Goal: Check status: Check status

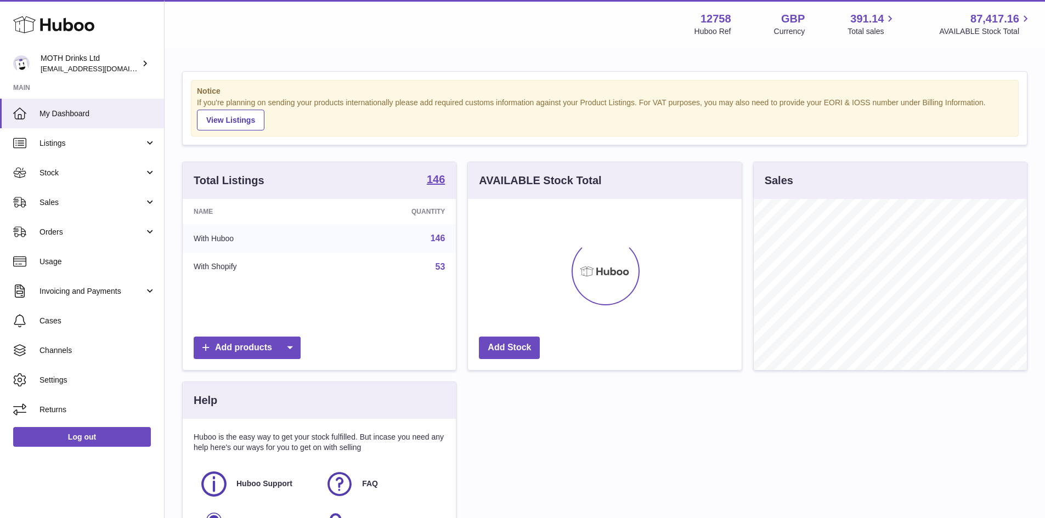
scroll to position [171, 274]
click at [52, 207] on span "Sales" at bounding box center [91, 202] width 105 height 10
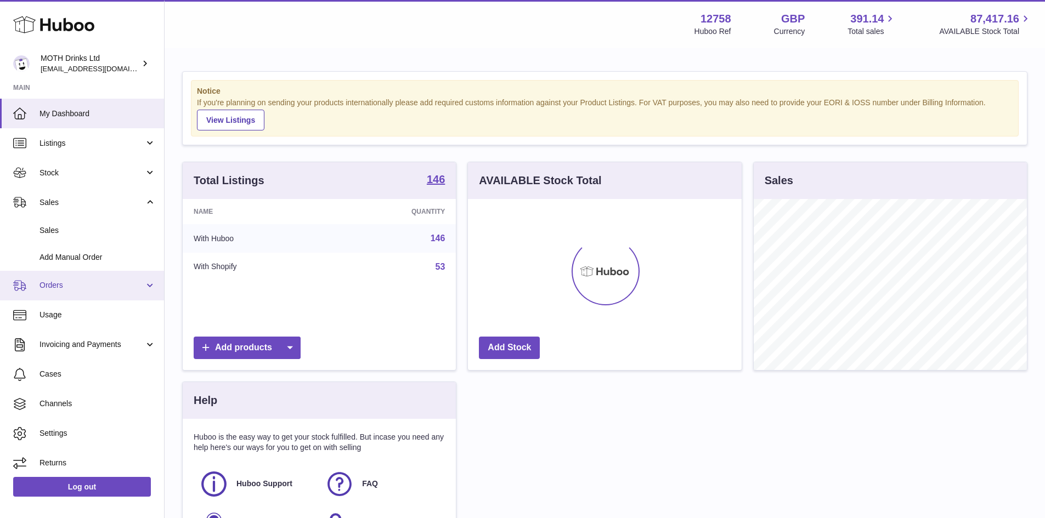
click at [48, 292] on link "Orders" at bounding box center [82, 286] width 164 height 30
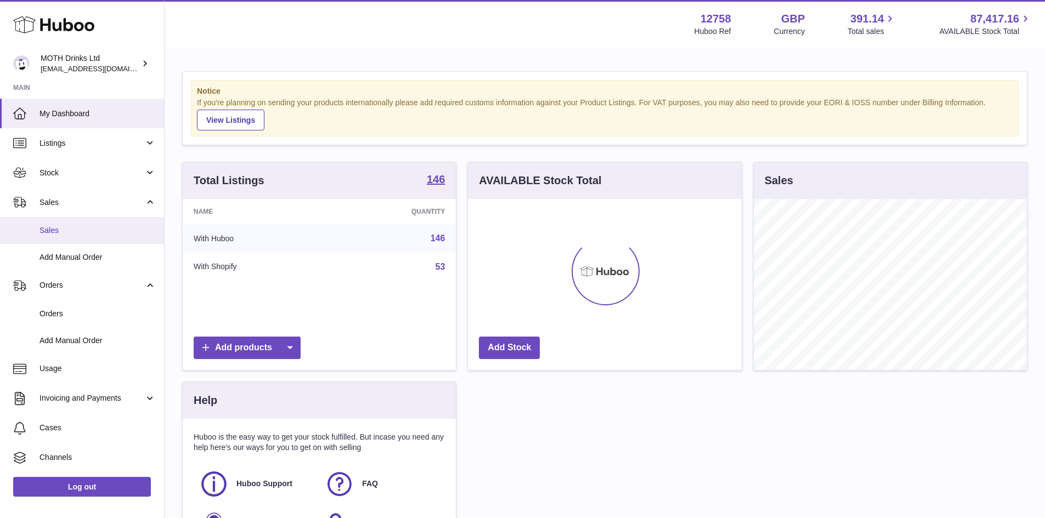
click at [50, 233] on span "Sales" at bounding box center [97, 230] width 116 height 10
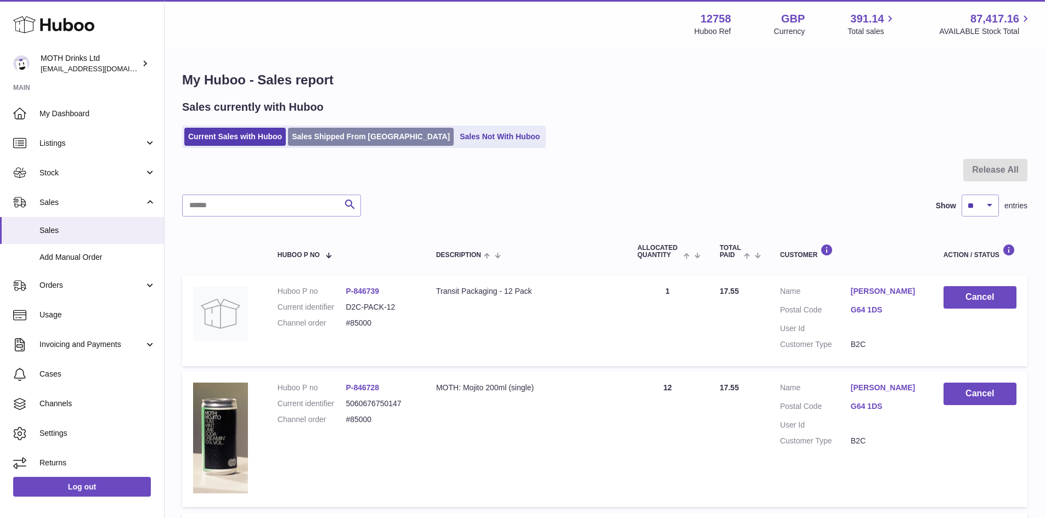
click at [353, 134] on link "Sales Shipped From [GEOGRAPHIC_DATA]" at bounding box center [371, 137] width 166 height 18
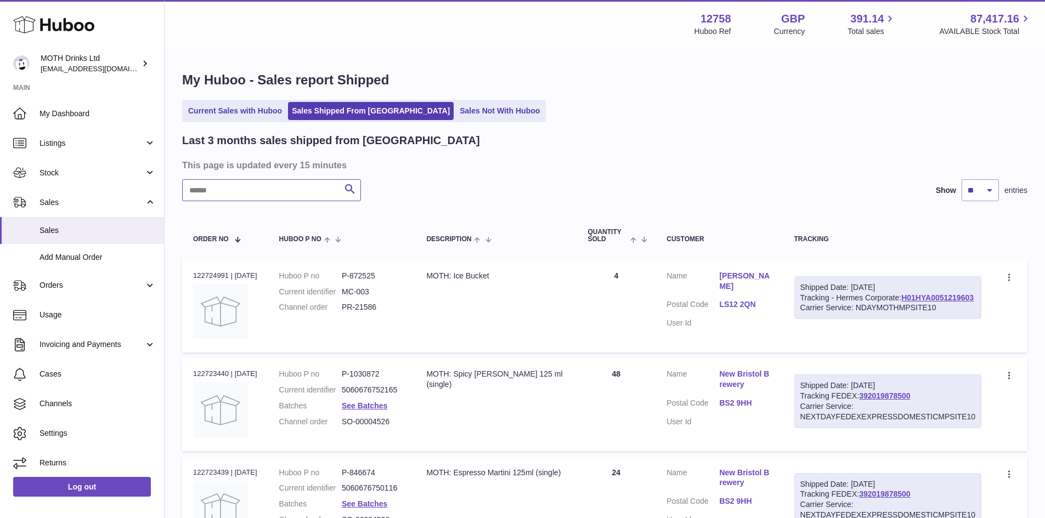
click at [266, 189] on input "text" at bounding box center [271, 190] width 179 height 22
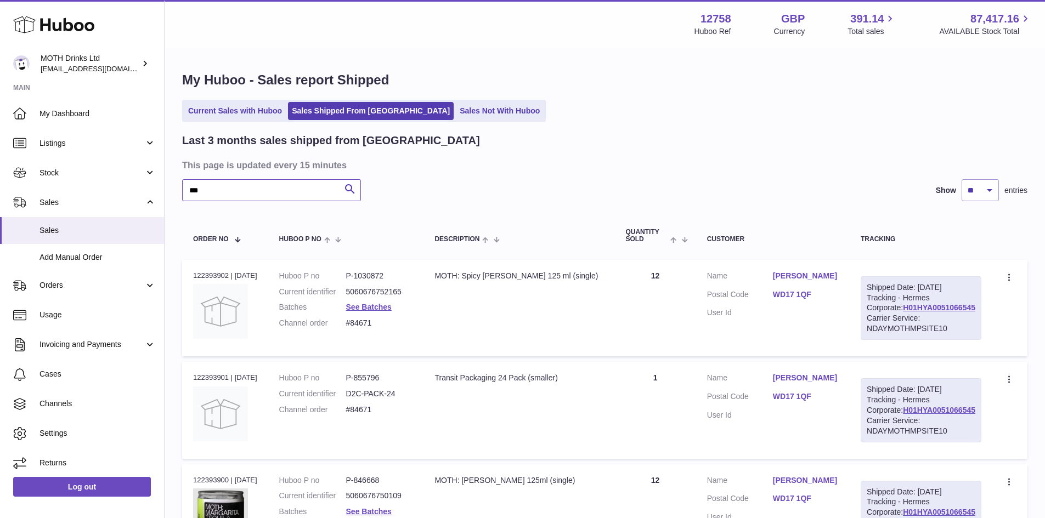
click at [193, 190] on input "***" at bounding box center [271, 190] width 179 height 22
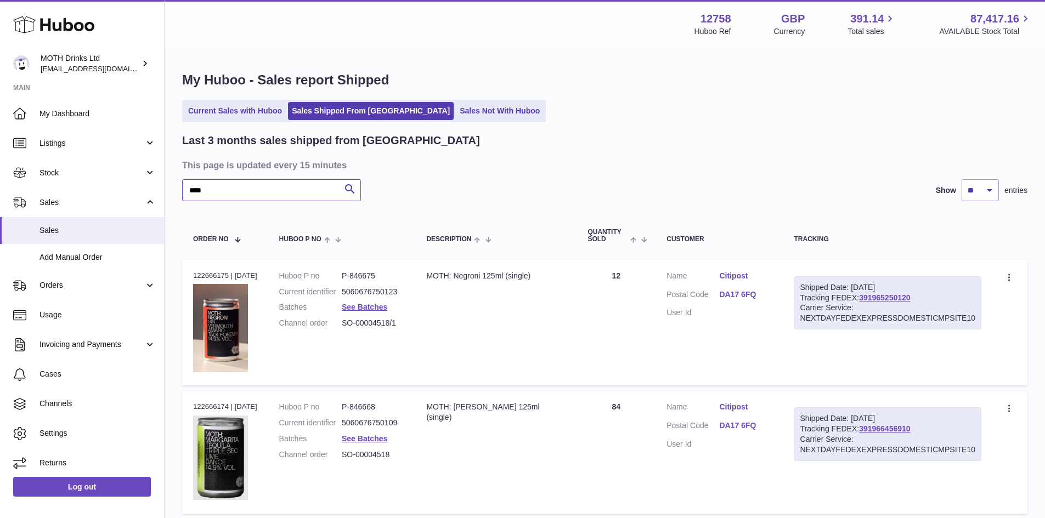
scroll to position [164, 0]
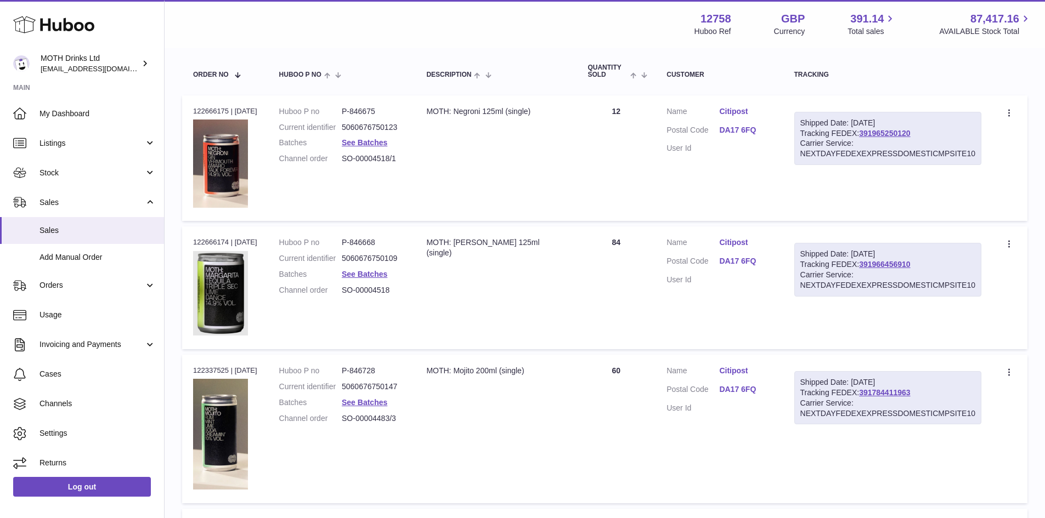
type input "****"
drag, startPoint x: 411, startPoint y: 170, endPoint x: 350, endPoint y: 174, distance: 61.5
click at [350, 174] on td "Huboo P no P-846675 Current identifier 5060676750123 Batches See Batches Channe…" at bounding box center [341, 158] width 147 height 126
copy dd "SO-00004518/1"
drag, startPoint x: 407, startPoint y: 301, endPoint x: 349, endPoint y: 304, distance: 58.2
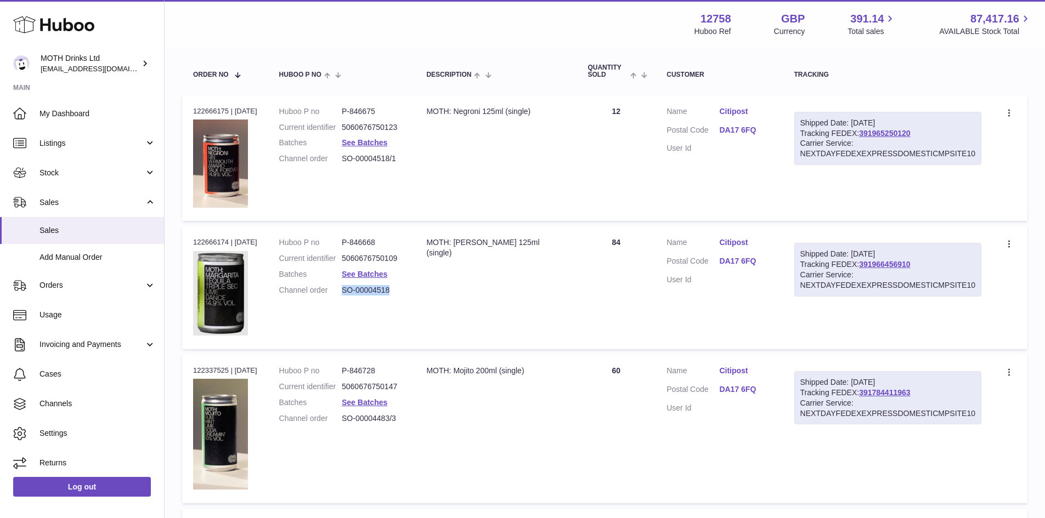
click at [349, 296] on dd "SO-00004518" at bounding box center [373, 290] width 63 height 10
copy dd "SO-00004518"
drag, startPoint x: 373, startPoint y: 429, endPoint x: 344, endPoint y: 429, distance: 29.1
click at [344, 429] on td "Huboo P no P-846728 Current identifier 5060676750147 Batches See Batches Channe…" at bounding box center [341, 429] width 147 height 149
copy dl "SO-00004483/3"
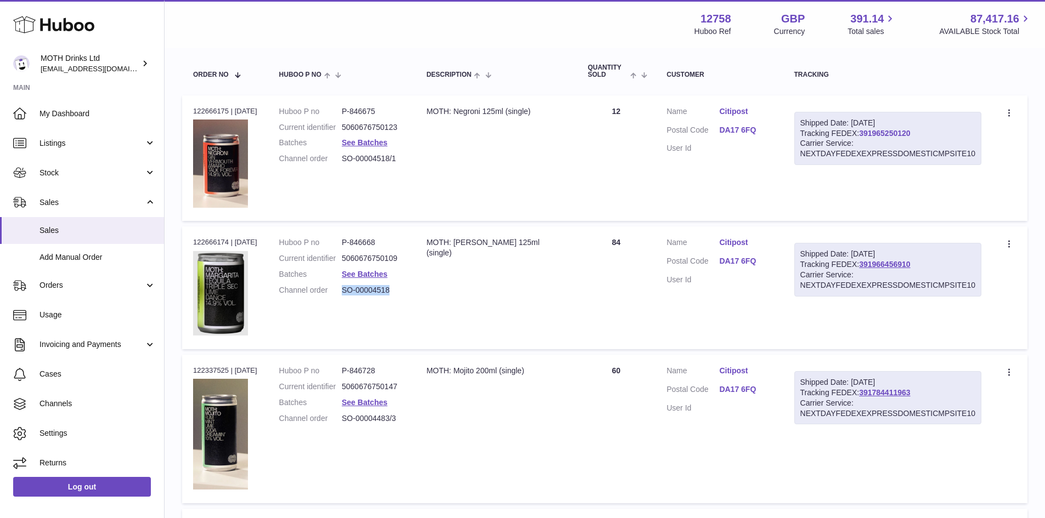
drag, startPoint x: 944, startPoint y: 137, endPoint x: 878, endPoint y: 137, distance: 66.3
click at [878, 137] on div "Shipped Date: 11th Aug 2025 Tracking FEDEX: 391965250120 Carrier Service: NEXTD…" at bounding box center [887, 139] width 187 height 54
copy link "391965250120"
drag, startPoint x: 911, startPoint y: 270, endPoint x: 880, endPoint y: 264, distance: 31.8
click at [880, 264] on div "Shipped Date: 11th Aug 2025 Tracking FEDEX: 391966456910 Carrier Service: NEXTD…" at bounding box center [887, 270] width 187 height 54
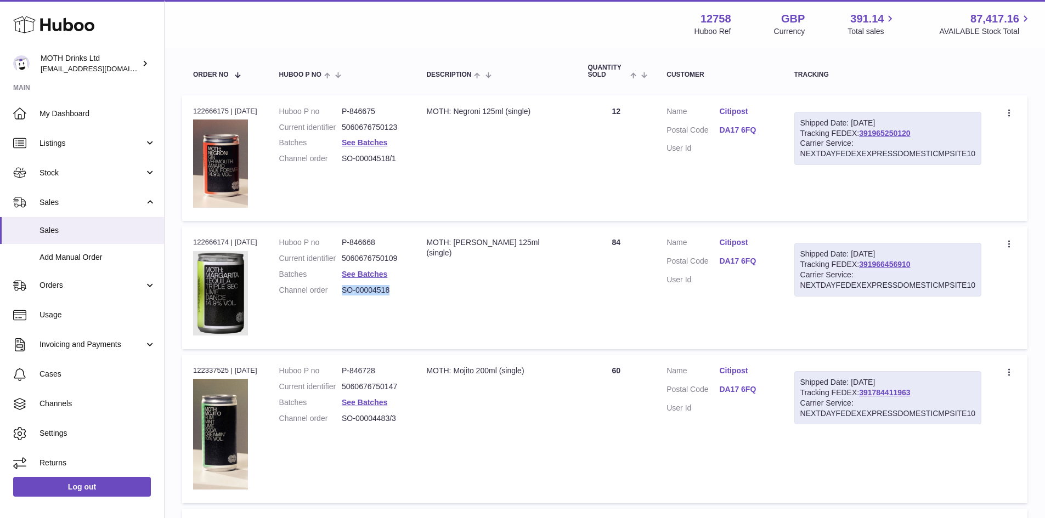
click at [951, 266] on div "Shipped Date: 11th Aug 2025 Tracking FEDEX: 391966456910 Carrier Service: NEXTD…" at bounding box center [887, 270] width 187 height 54
click at [949, 266] on div "Shipped Date: 11th Aug 2025 Tracking FEDEX: 391966456910 Carrier Service: NEXTD…" at bounding box center [887, 270] width 187 height 54
drag, startPoint x: 945, startPoint y: 265, endPoint x: 879, endPoint y: 264, distance: 65.8
click at [879, 264] on div "Shipped Date: 11th Aug 2025 Tracking FEDEX: 391966456910 Carrier Service: NEXTD…" at bounding box center [887, 270] width 187 height 54
copy link "391966456910"
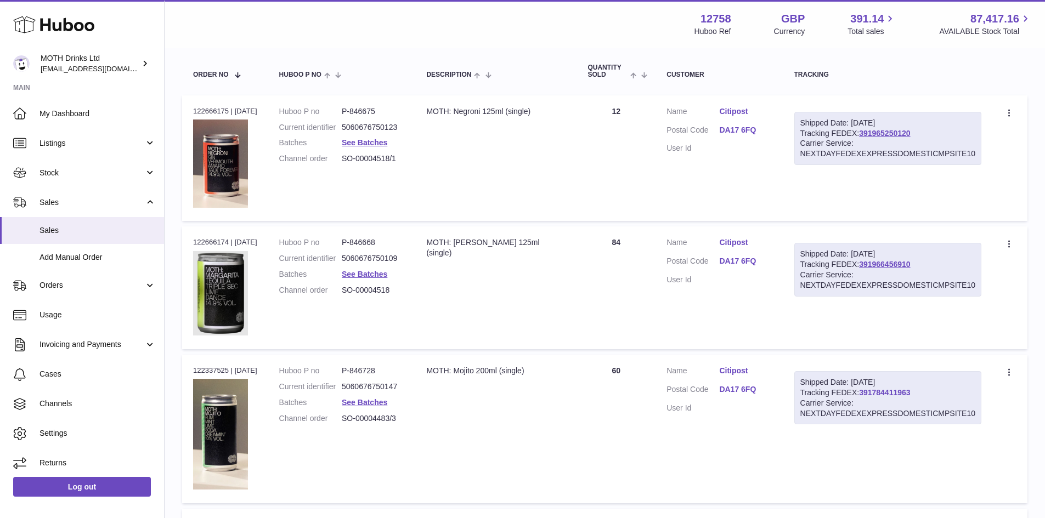
drag, startPoint x: 936, startPoint y: 395, endPoint x: 879, endPoint y: 396, distance: 57.0
click at [879, 396] on div "Shipped Date: 5th Aug 2025 Tracking FEDEX: 391784411963 Carrier Service: NEXTDA…" at bounding box center [887, 398] width 187 height 54
copy link "391784411963"
click at [548, 402] on td "Description MOTH: Mojito 200ml (single)" at bounding box center [495, 429] width 161 height 149
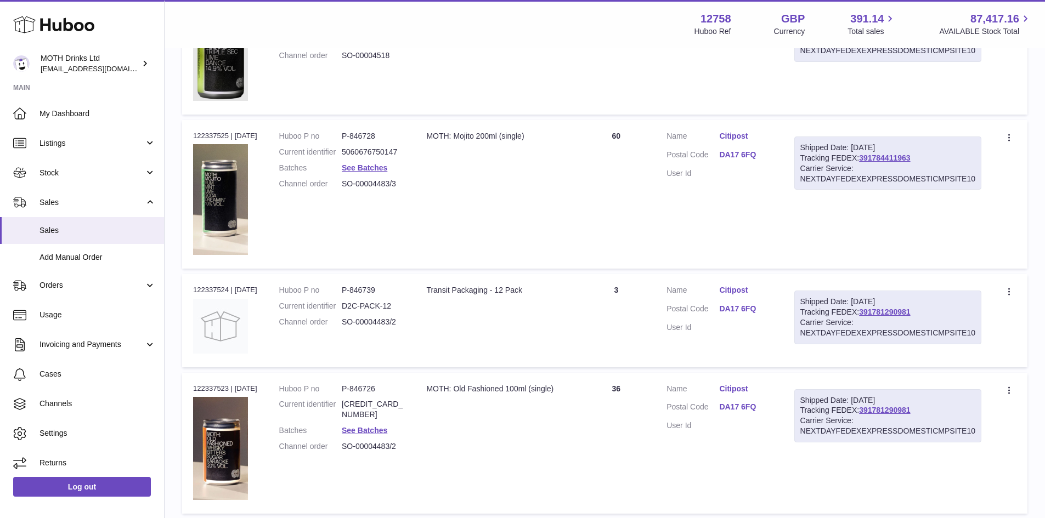
scroll to position [493, 0]
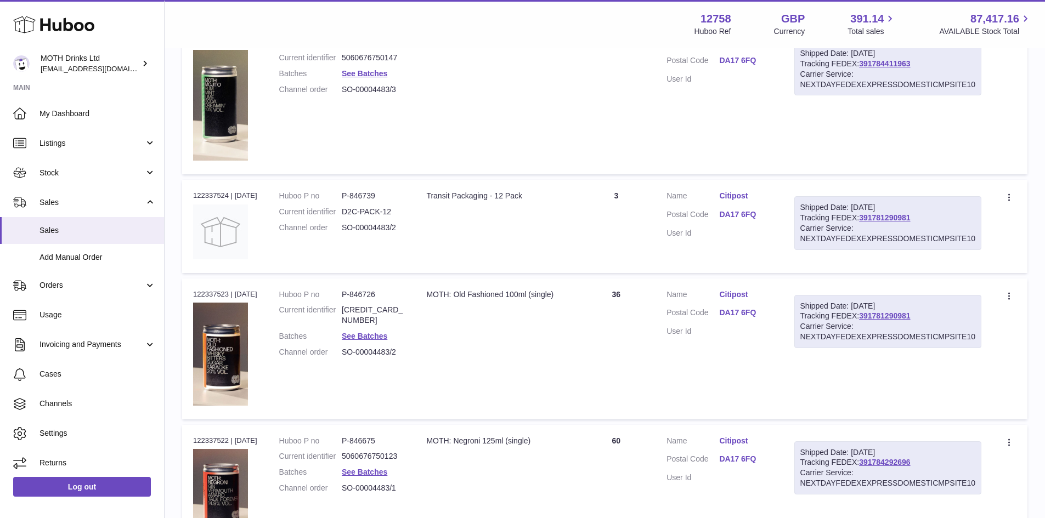
drag, startPoint x: 417, startPoint y: 245, endPoint x: 345, endPoint y: 243, distance: 71.9
click at [345, 243] on td "Huboo P no P-846739 Current identifier D2C-PACK-12 Channel order SO-00004483/2" at bounding box center [341, 226] width 147 height 93
copy dl "SO-00004483/2"
drag, startPoint x: 939, startPoint y: 225, endPoint x: 889, endPoint y: 225, distance: 50.4
click at [889, 225] on div "Carrier Service: NEXTDAYFEDEXEXPRESSDOMESTICMPSITE10" at bounding box center [887, 233] width 175 height 21
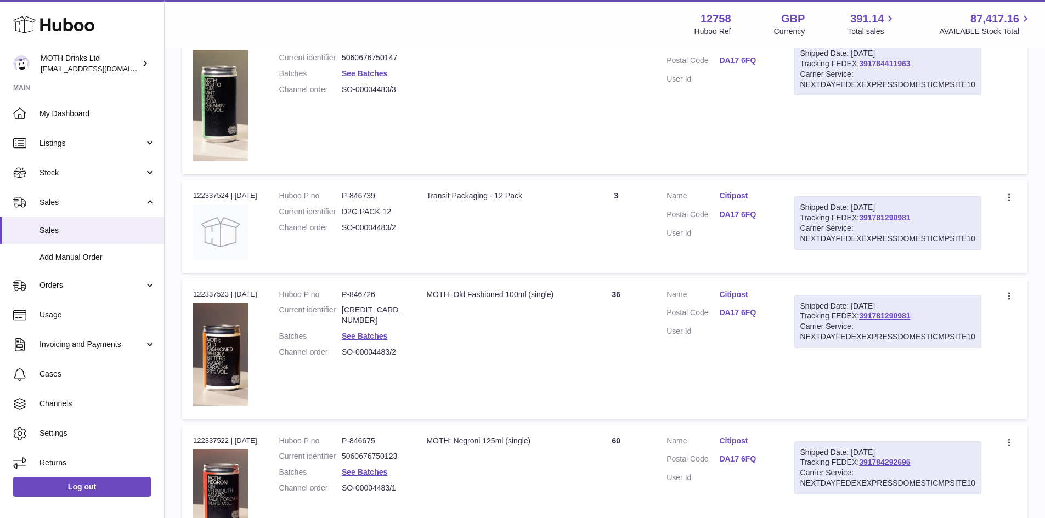
drag, startPoint x: 939, startPoint y: 219, endPoint x: 877, endPoint y: 219, distance: 61.4
click at [877, 219] on div "Shipped Date: 5th Aug 2025 Tracking FEDEX: 391781290981 Carrier Service: NEXTDA…" at bounding box center [887, 223] width 187 height 54
copy link "391781290981"
drag, startPoint x: 416, startPoint y: 359, endPoint x: 347, endPoint y: 357, distance: 68.6
click at [347, 357] on tr "Order no 122337523 | 5th Aug Huboo P no P-846726 Current identifier 50606767500…" at bounding box center [604, 349] width 845 height 141
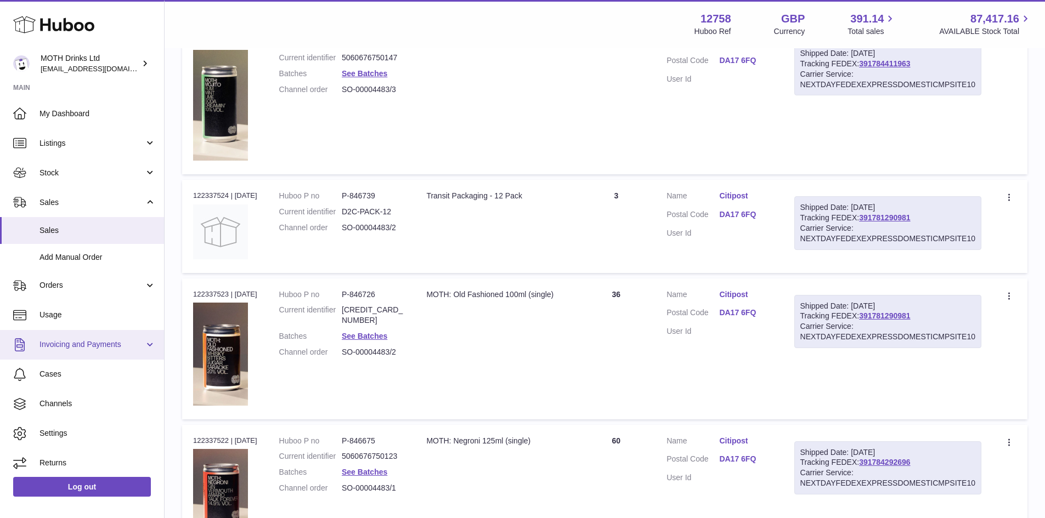
copy tr "SO-00004483/2 Description"
click at [576, 418] on td "Description MOTH: Old Fashioned 100ml (single)" at bounding box center [495, 349] width 161 height 141
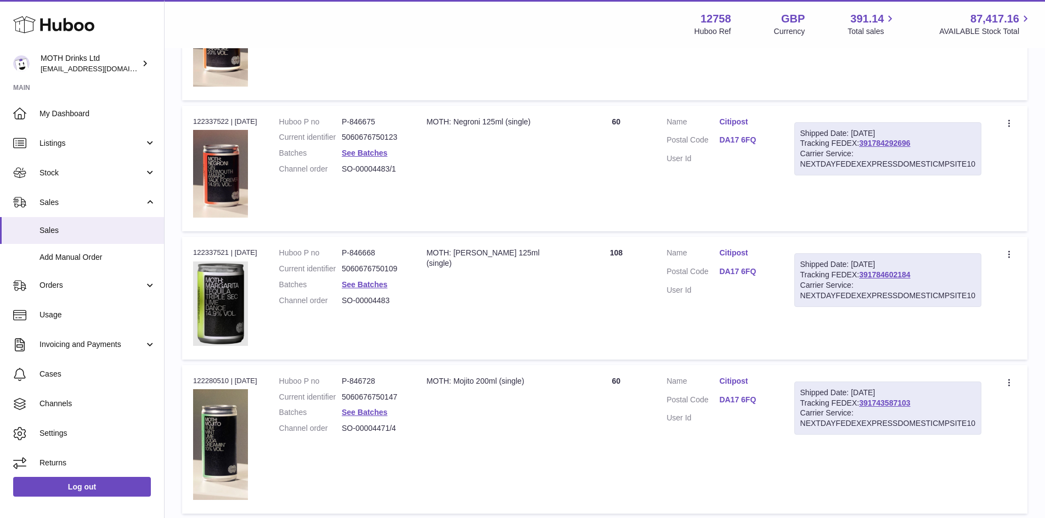
scroll to position [822, 0]
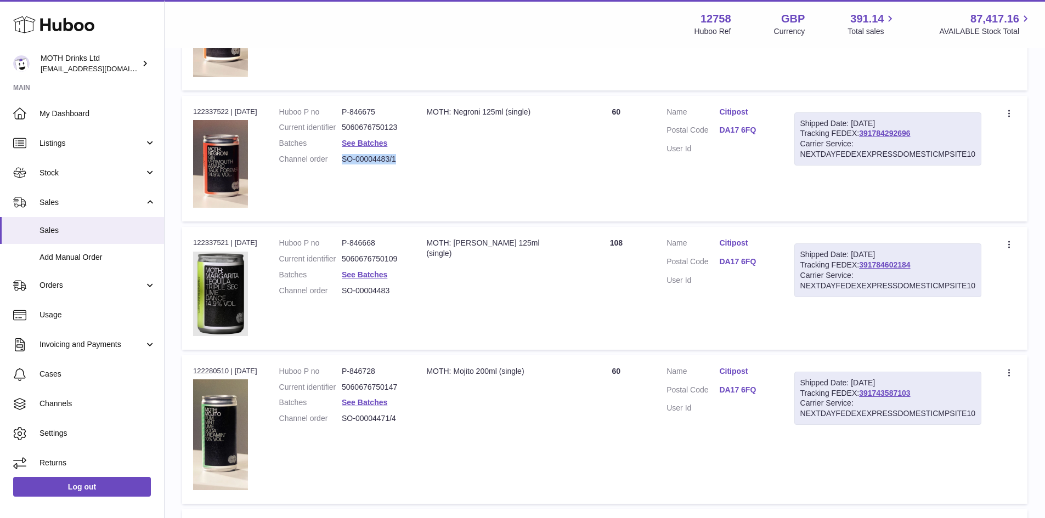
drag, startPoint x: 420, startPoint y: 173, endPoint x: 350, endPoint y: 173, distance: 70.2
click at [350, 173] on td "Huboo P no P-846675 Current identifier 5060676750123 Batches See Batches Channe…" at bounding box center [341, 159] width 147 height 126
copy dd "SO-00004483/1"
drag, startPoint x: 407, startPoint y: 304, endPoint x: 345, endPoint y: 304, distance: 62.0
click at [345, 304] on td "Huboo P no P-846668 Current identifier 5060676750109 Batches See Batches Channe…" at bounding box center [341, 288] width 147 height 122
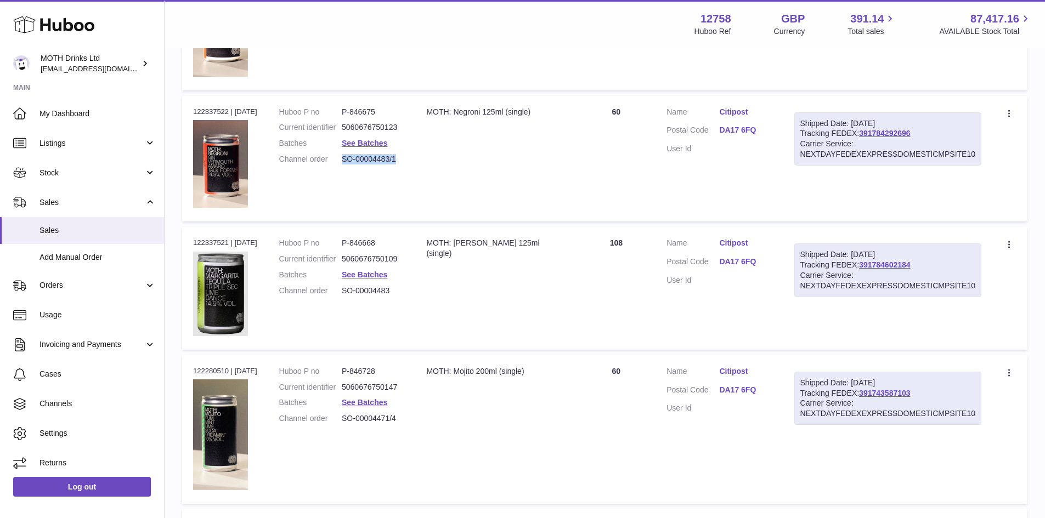
drag, startPoint x: 415, startPoint y: 431, endPoint x: 348, endPoint y: 428, distance: 67.5
click at [348, 428] on td "Huboo P no P-846728 Current identifier 5060676750147 Batches See Batches Channe…" at bounding box center [341, 429] width 147 height 149
drag, startPoint x: 947, startPoint y: 137, endPoint x: 878, endPoint y: 136, distance: 69.1
click at [878, 136] on div "Shipped Date: 5th Aug 2025 Tracking FEDEX: 391784292696 Carrier Service: NEXTDA…" at bounding box center [887, 139] width 187 height 54
drag, startPoint x: 939, startPoint y: 270, endPoint x: 880, endPoint y: 263, distance: 60.2
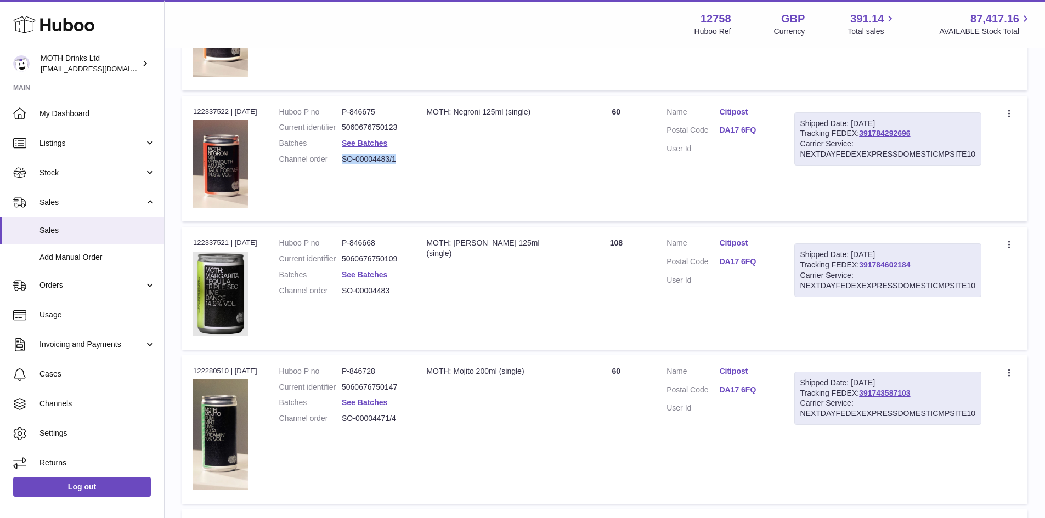
click at [879, 263] on div "Shipped Date: 5th Aug 2025 Tracking FEDEX: 391784602184 Carrier Service: NEXTDA…" at bounding box center [887, 270] width 187 height 54
click at [975, 265] on div "Shipped Date: 5th Aug 2025 Tracking FEDEX: 391784602184 Carrier Service: NEXTDA…" at bounding box center [887, 270] width 187 height 54
drag, startPoint x: 958, startPoint y: 265, endPoint x: 878, endPoint y: 266, distance: 80.1
click at [878, 266] on div "Shipped Date: 5th Aug 2025 Tracking FEDEX: 391784602184 Carrier Service: NEXTDA…" at bounding box center [887, 270] width 187 height 54
drag, startPoint x: 943, startPoint y: 394, endPoint x: 879, endPoint y: 397, distance: 64.2
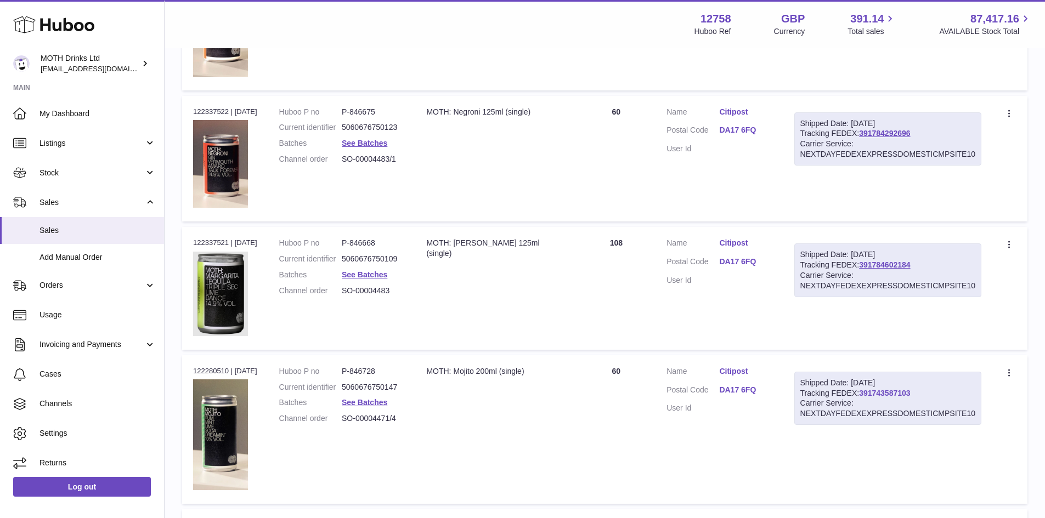
click at [879, 397] on div "Shipped Date: 4th Aug 2025 Tracking FEDEX: 391743587103 Carrier Service: NEXTDA…" at bounding box center [887, 399] width 187 height 54
click at [576, 411] on td "Description MOTH: Mojito 200ml (single)" at bounding box center [495, 429] width 161 height 149
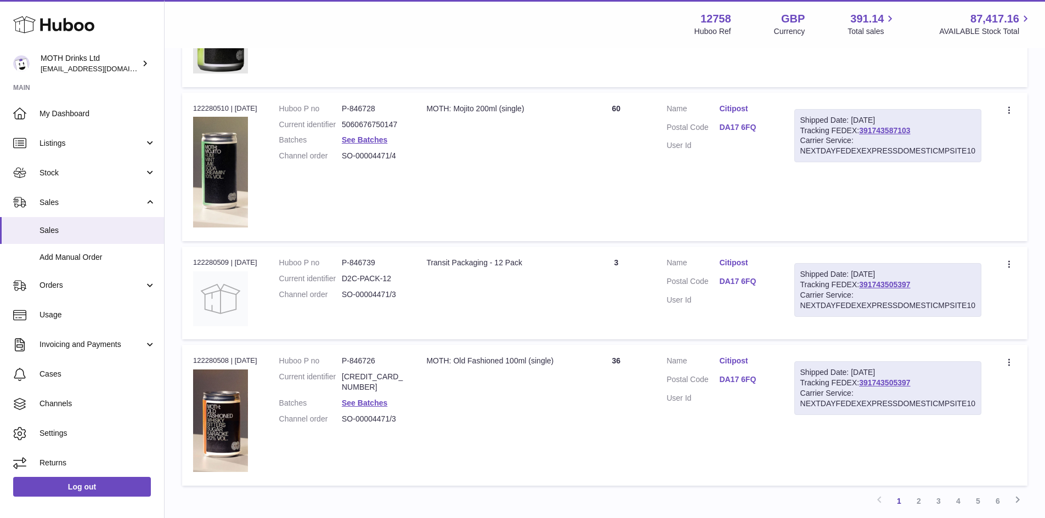
scroll to position [1151, 0]
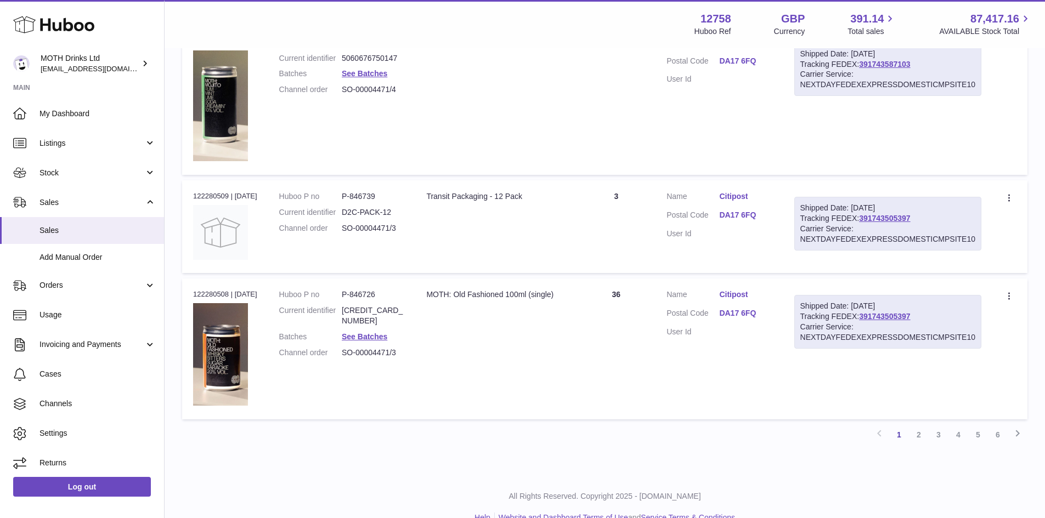
drag, startPoint x: 414, startPoint y: 245, endPoint x: 346, endPoint y: 243, distance: 68.0
click at [346, 243] on td "Huboo P no P-846739 Current identifier D2C-PACK-12 Channel order SO-00004471/3" at bounding box center [341, 226] width 147 height 93
drag, startPoint x: 943, startPoint y: 322, endPoint x: 878, endPoint y: 319, distance: 65.4
click at [878, 319] on div "Shipped Date: 4th Aug 2025 Tracking FEDEX: 391743505397 Carrier Service: NEXTDA…" at bounding box center [887, 322] width 187 height 54
drag, startPoint x: 948, startPoint y: 316, endPoint x: 944, endPoint y: 274, distance: 43.0
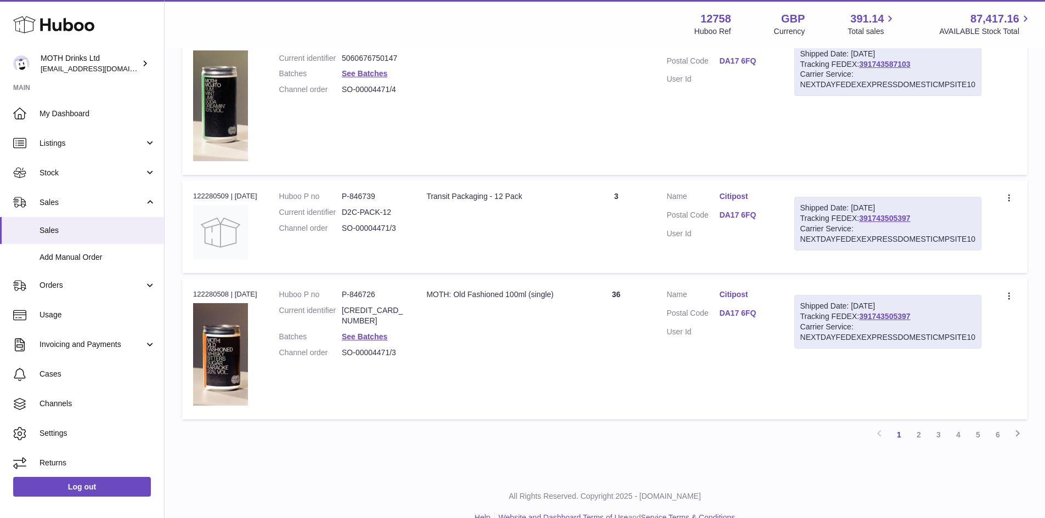
click at [949, 316] on div "Shipped Date: 4th Aug 2025 Tracking FEDEX: 391743505397 Carrier Service: NEXTDA…" at bounding box center [887, 322] width 187 height 54
click at [944, 220] on div "Shipped Date: 4th Aug 2025 Tracking FEDEX: 391743505397 Carrier Service: NEXTDA…" at bounding box center [887, 224] width 187 height 54
drag, startPoint x: 922, startPoint y: 215, endPoint x: 880, endPoint y: 219, distance: 42.3
click at [880, 219] on div "Shipped Date: 4th Aug 2025 Tracking FEDEX: 391743505397 Carrier Service: NEXTDA…" at bounding box center [887, 224] width 187 height 54
drag, startPoint x: 621, startPoint y: 381, endPoint x: 629, endPoint y: 382, distance: 7.7
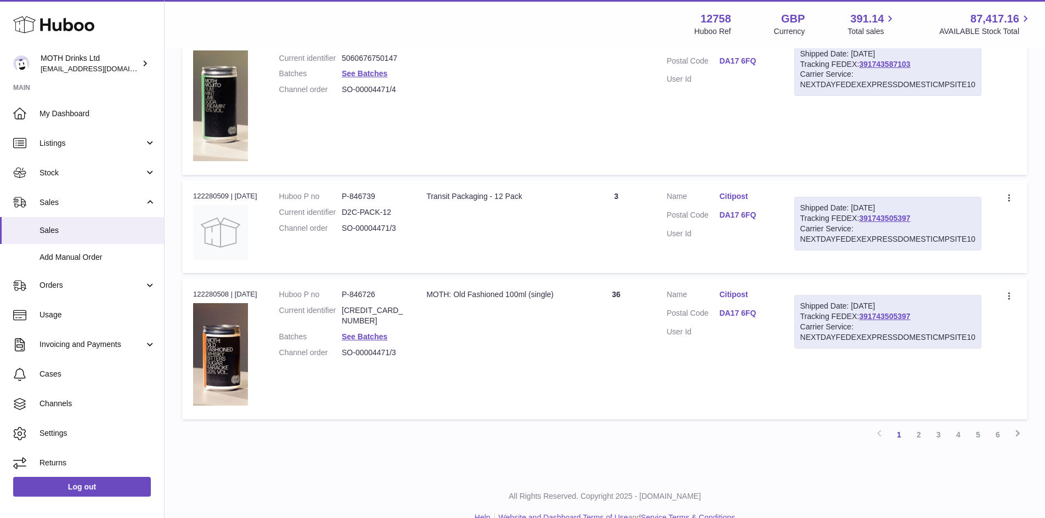
click at [622, 381] on td "Quantity 36" at bounding box center [615, 349] width 79 height 141
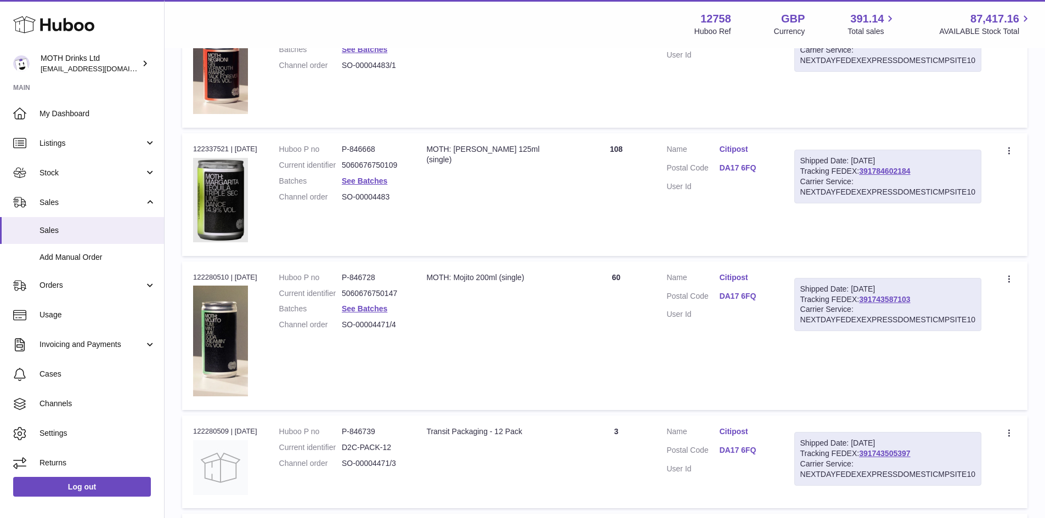
scroll to position [822, 0]
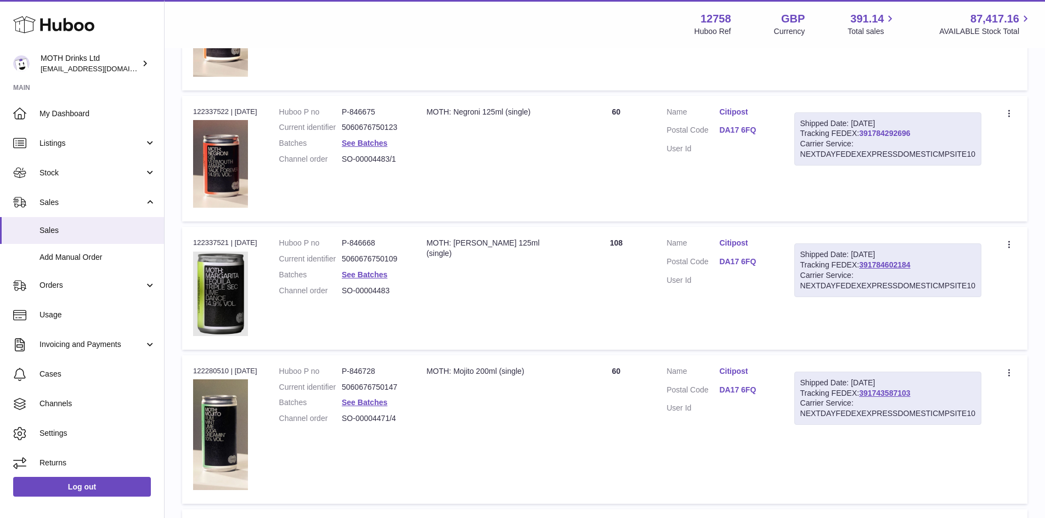
click at [899, 134] on link "391784292696" at bounding box center [884, 133] width 51 height 9
click at [885, 266] on link "391784602184" at bounding box center [884, 264] width 51 height 9
click at [895, 396] on link "391743587103" at bounding box center [884, 393] width 51 height 9
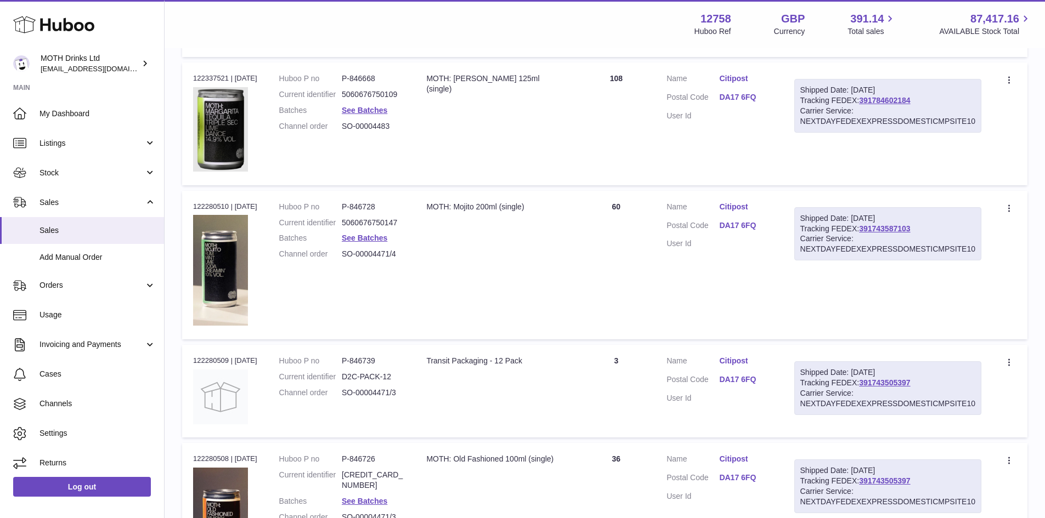
scroll to position [1151, 0]
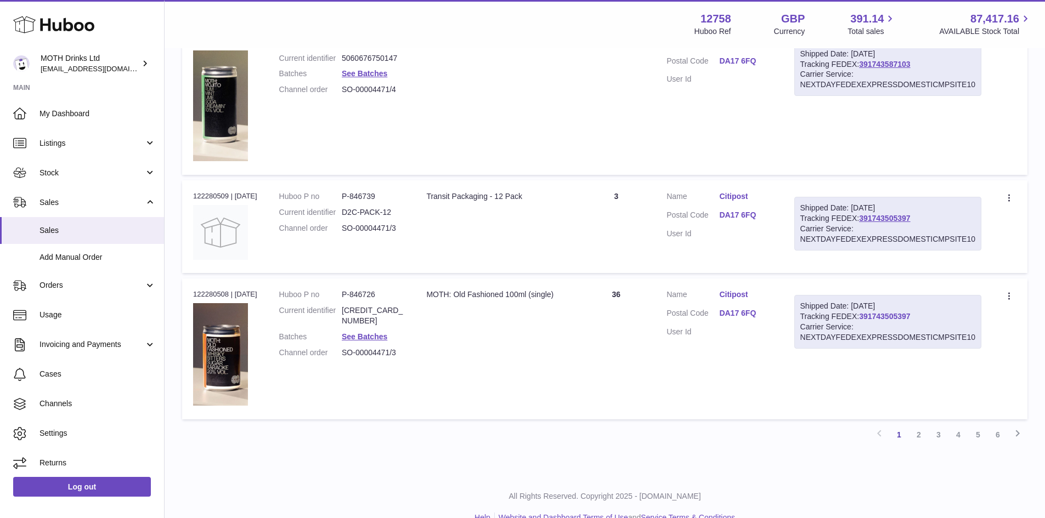
click at [908, 319] on link "391743505397" at bounding box center [884, 316] width 51 height 9
click at [922, 438] on link "2" at bounding box center [919, 435] width 20 height 20
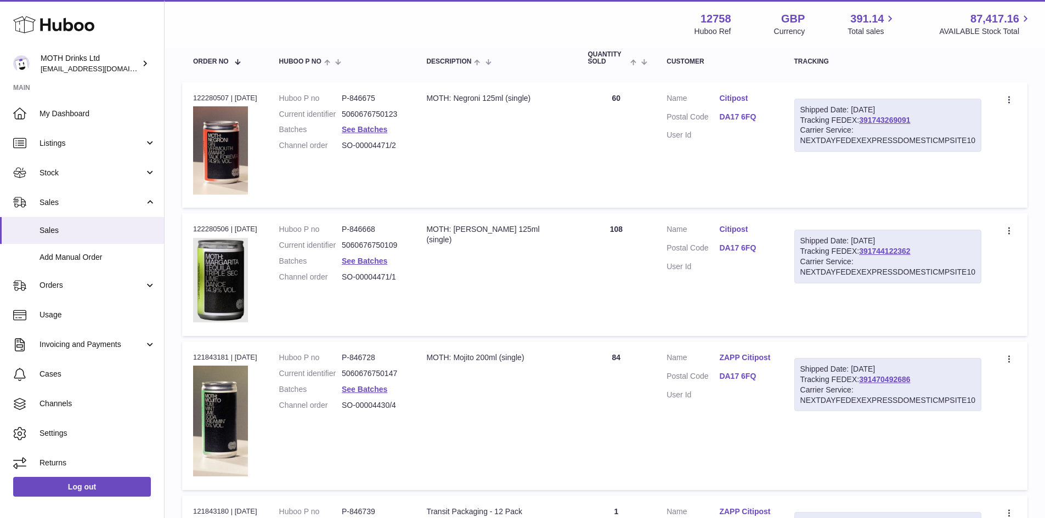
scroll to position [214, 0]
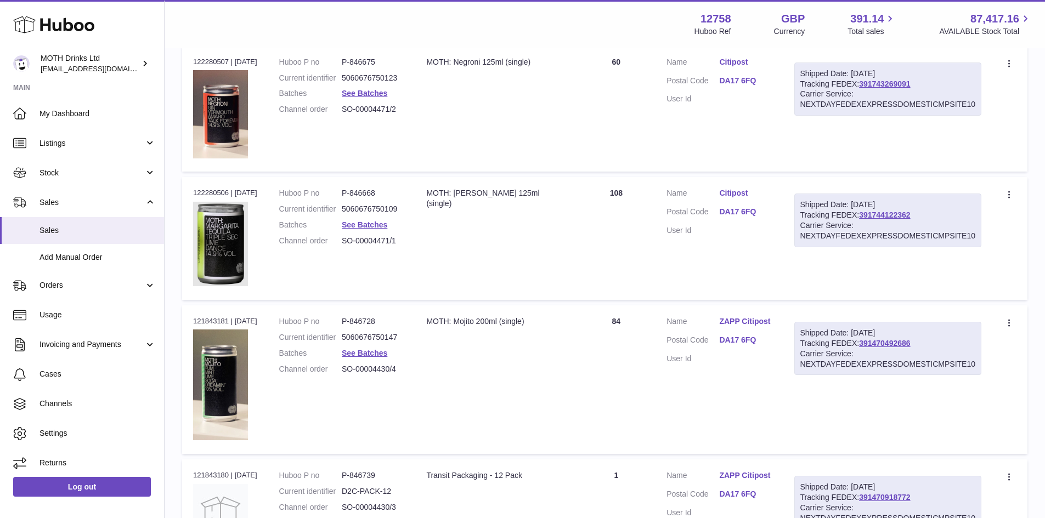
drag, startPoint x: 380, startPoint y: 123, endPoint x: 348, endPoint y: 122, distance: 31.8
click at [348, 122] on td "Huboo P no P-846675 Current identifier 5060676750123 Batches See Batches Channe…" at bounding box center [341, 109] width 147 height 126
drag, startPoint x: 940, startPoint y: 87, endPoint x: 879, endPoint y: 87, distance: 60.9
click at [879, 87] on div "Shipped Date: 4th Aug 2025 Tracking FEDEX: 391743269091 Carrier Service: NEXTDA…" at bounding box center [887, 90] width 187 height 54
click at [899, 84] on link "391743269091" at bounding box center [884, 84] width 51 height 9
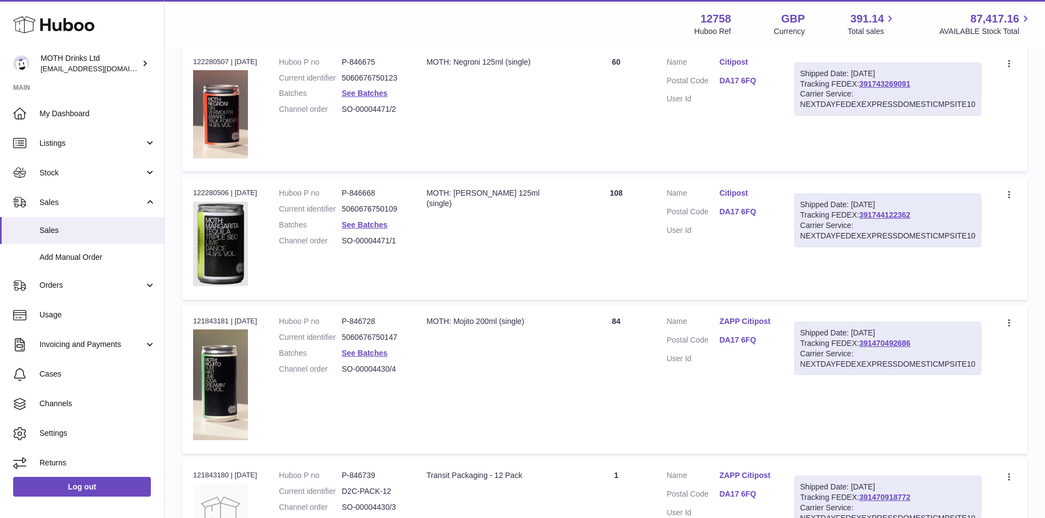
click at [608, 236] on td "Quantity 108" at bounding box center [615, 238] width 79 height 122
drag, startPoint x: 416, startPoint y: 258, endPoint x: 348, endPoint y: 256, distance: 68.6
click at [348, 256] on td "Huboo P no P-846668 Current identifier 5060676750109 Batches See Batches Channe…" at bounding box center [341, 238] width 147 height 122
drag, startPoint x: 937, startPoint y: 215, endPoint x: 884, endPoint y: 229, distance: 54.5
click at [878, 218] on div "Shipped Date: 4th Aug 2025 Tracking FEDEX: 391744122362 Carrier Service: NEXTDA…" at bounding box center [887, 221] width 187 height 54
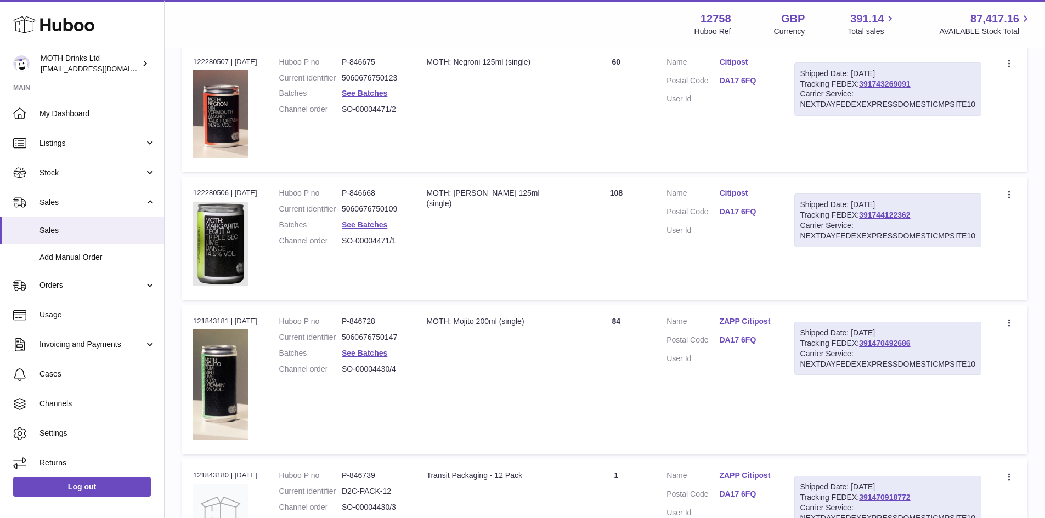
click at [852, 279] on td "Shipped Date: 4th Aug 2025 Tracking FEDEX: 391744122362 Carrier Service: NEXTDA…" at bounding box center [887, 238] width 209 height 122
click at [894, 216] on link "391744122362" at bounding box center [884, 215] width 51 height 9
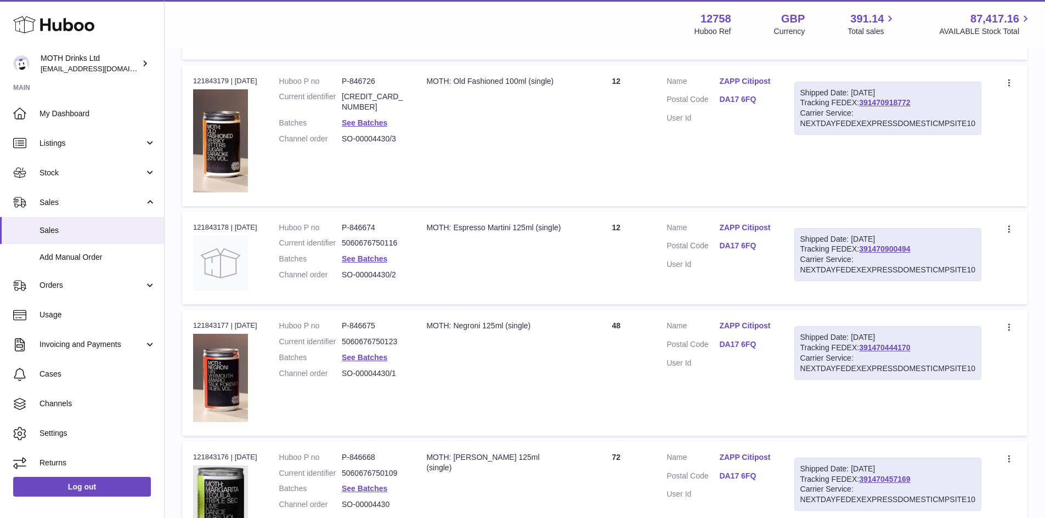
scroll to position [1120, 0]
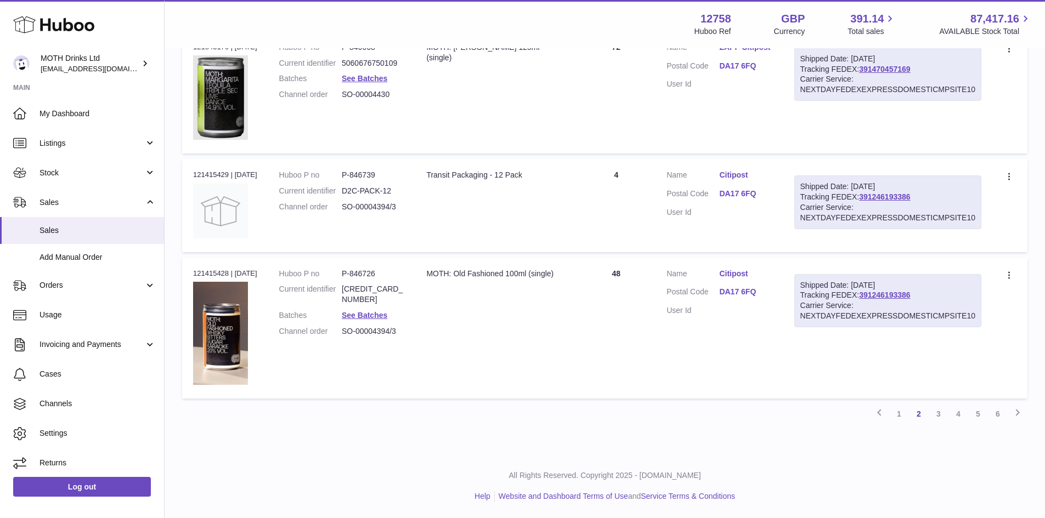
click at [895, 419] on link "1" at bounding box center [899, 414] width 20 height 20
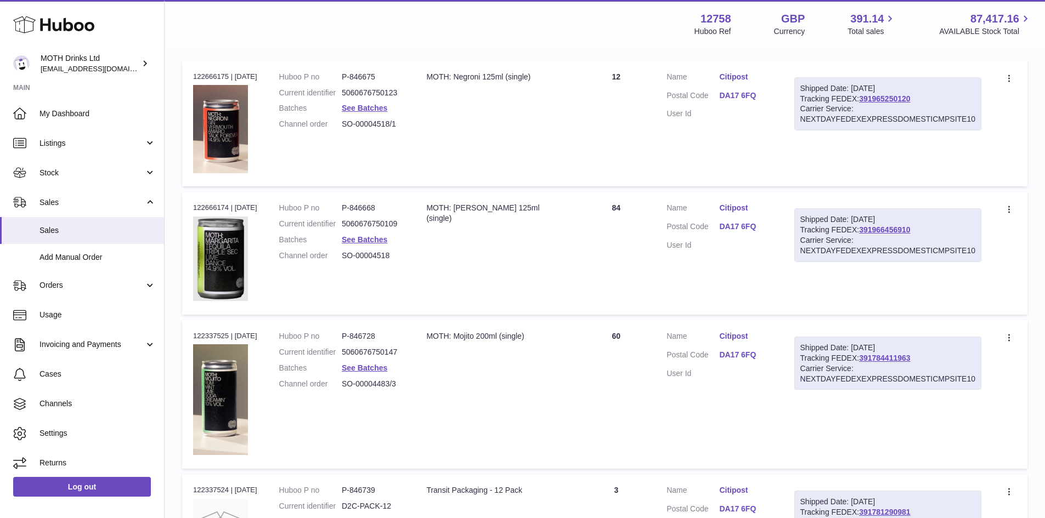
scroll to position [214, 0]
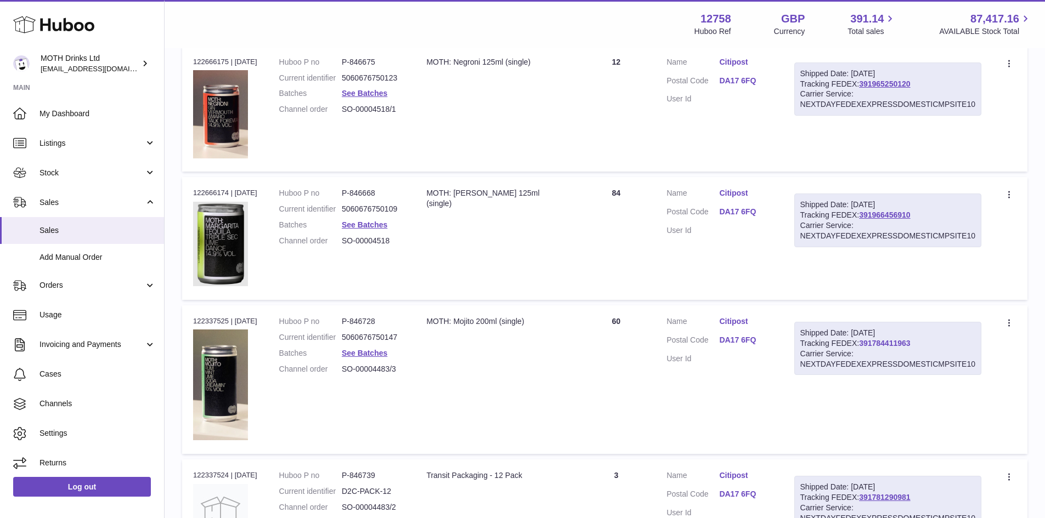
click at [910, 342] on link "391784411963" at bounding box center [884, 343] width 51 height 9
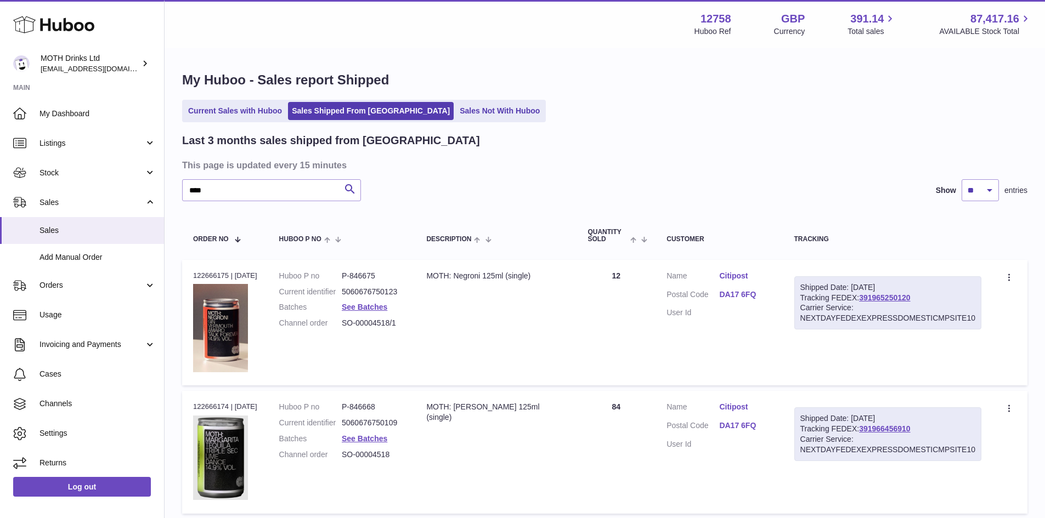
scroll to position [164, 0]
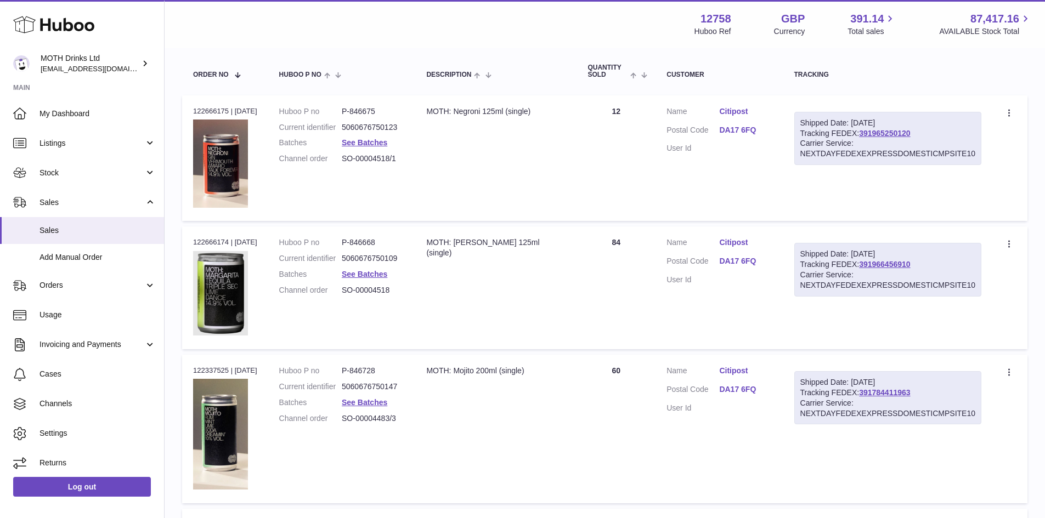
click at [430, 291] on td "Description MOTH: Margarita 125ml (single)" at bounding box center [495, 287] width 161 height 122
drag, startPoint x: 409, startPoint y: 303, endPoint x: 352, endPoint y: 308, distance: 57.2
click at [352, 301] on dl "Huboo P no P-846668 Current identifier 5060676750109 Batches See Batches Channe…" at bounding box center [342, 269] width 126 height 64
click at [429, 325] on td "Description MOTH: Margarita 125ml (single)" at bounding box center [495, 287] width 161 height 122
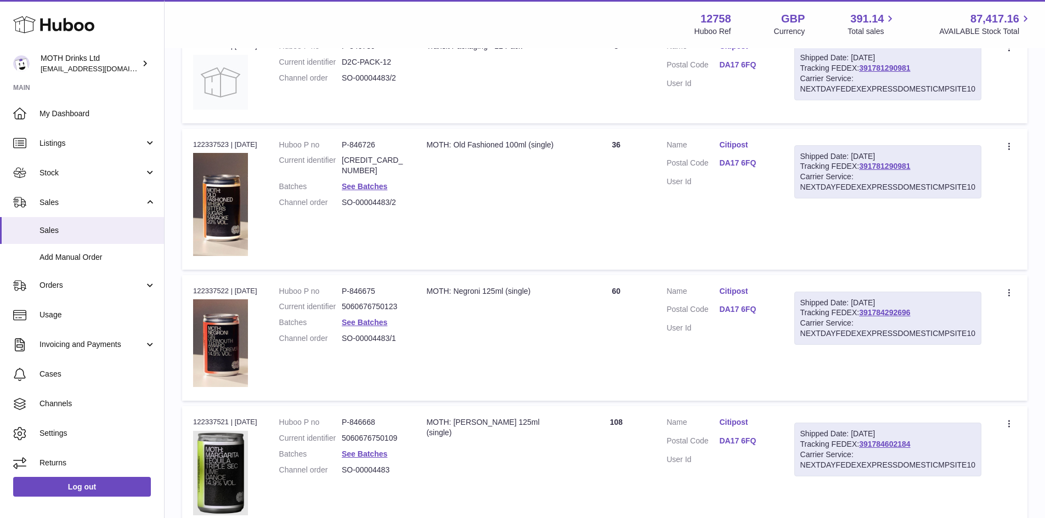
scroll to position [658, 0]
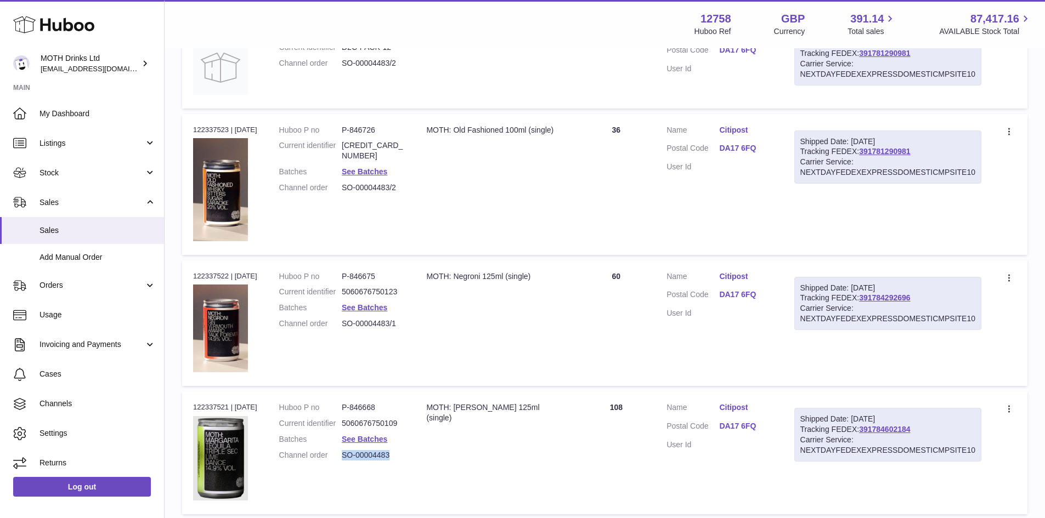
drag, startPoint x: 387, startPoint y: 472, endPoint x: 349, endPoint y: 470, distance: 37.8
click at [349, 461] on dd "SO-00004483" at bounding box center [373, 455] width 63 height 10
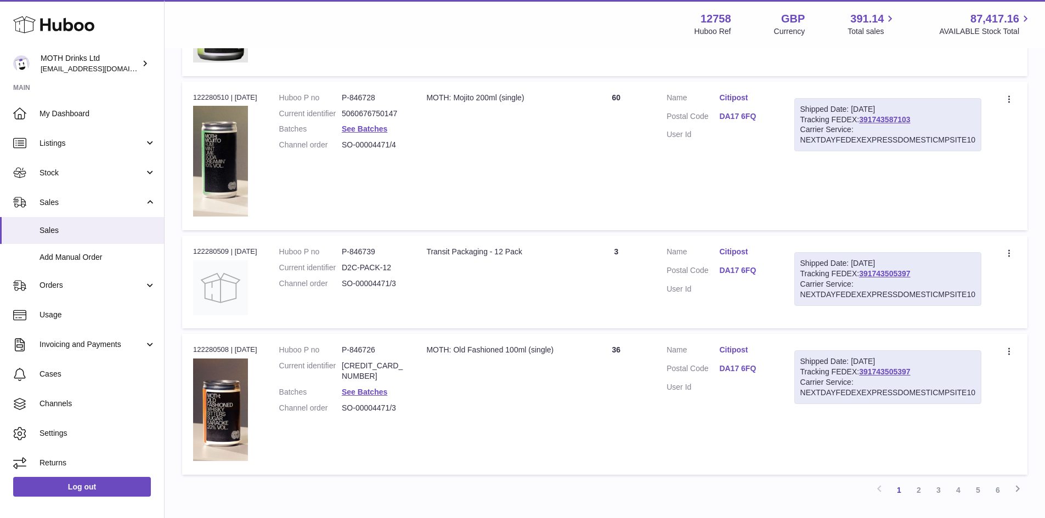
scroll to position [1151, 0]
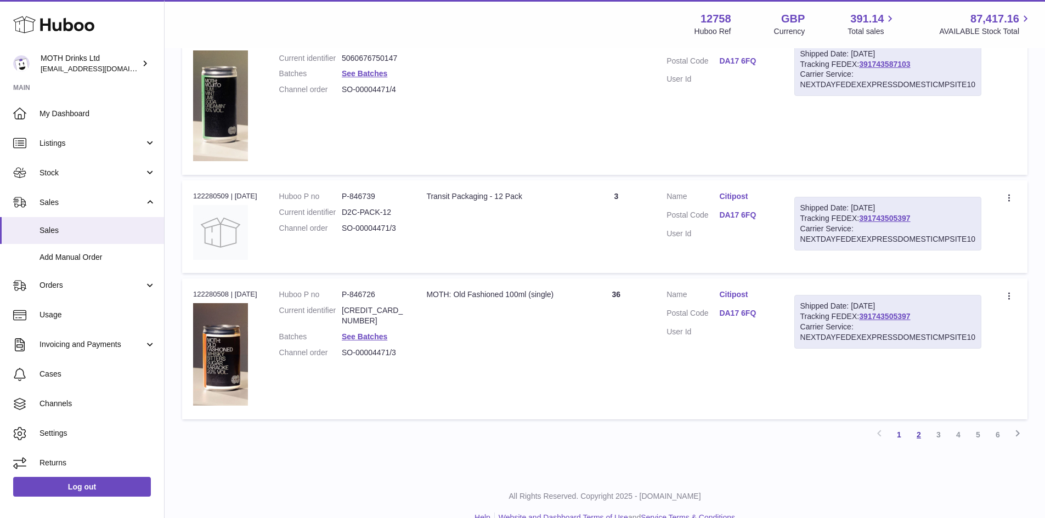
click at [928, 435] on link "2" at bounding box center [919, 435] width 20 height 20
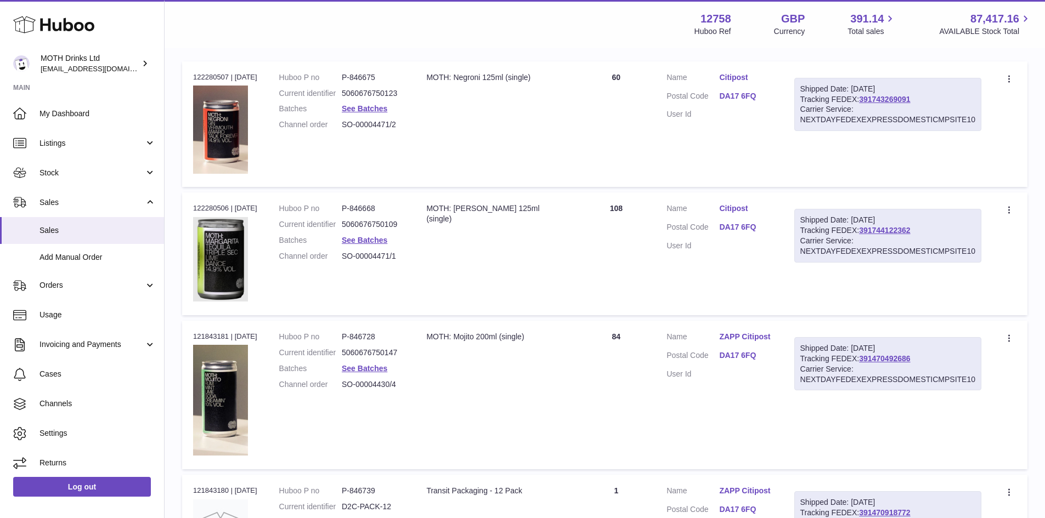
scroll to position [214, 0]
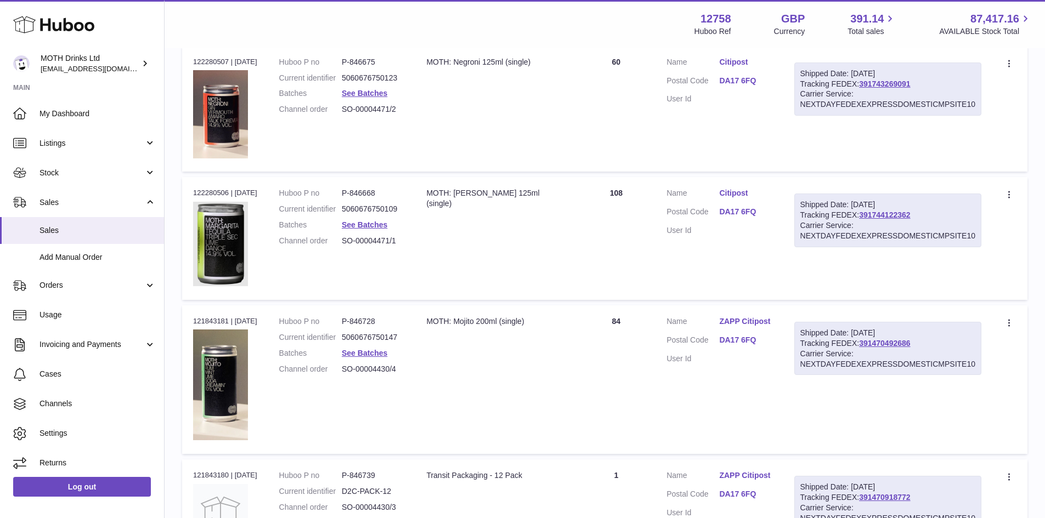
drag, startPoint x: 400, startPoint y: 252, endPoint x: 347, endPoint y: 257, distance: 52.9
click at [347, 252] on dl "Huboo P no P-846668 Current identifier 5060676750109 Batches See Batches Channe…" at bounding box center [342, 220] width 126 height 64
click at [531, 373] on td "Description MOTH: Mojito 200ml (single)" at bounding box center [495, 379] width 161 height 149
click at [907, 214] on link "391744122362" at bounding box center [884, 215] width 51 height 9
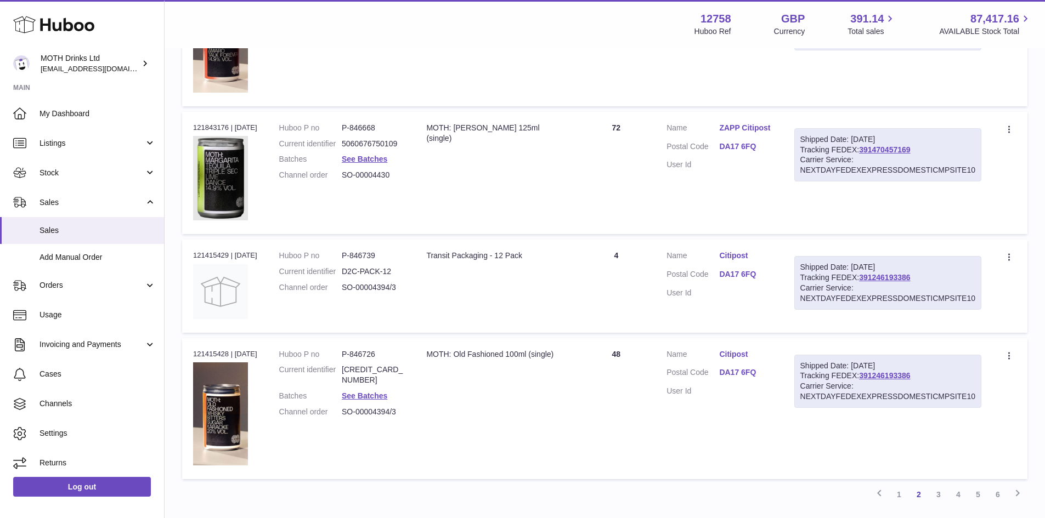
scroll to position [1120, 0]
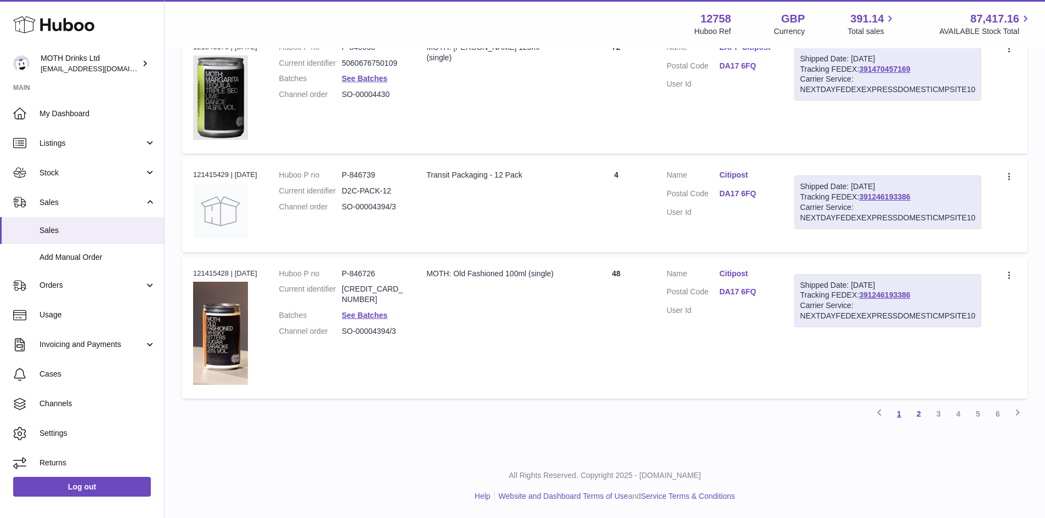
click at [894, 418] on link "1" at bounding box center [899, 414] width 20 height 20
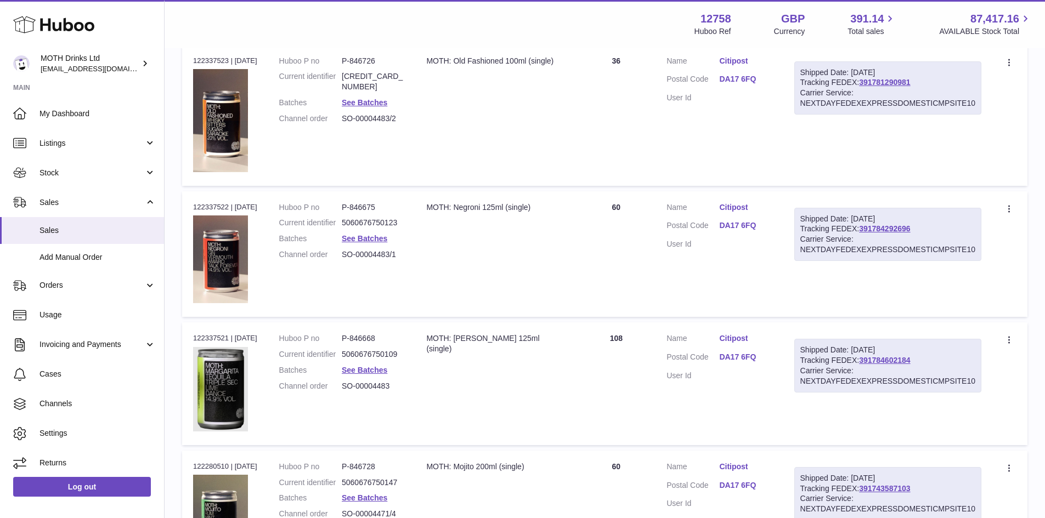
scroll to position [872, 0]
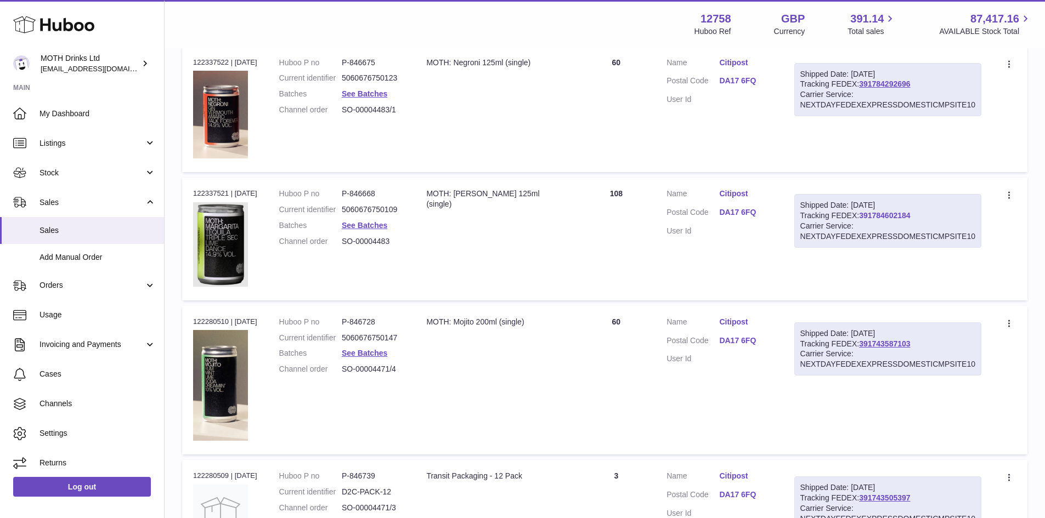
click at [906, 214] on link "391784602184" at bounding box center [884, 215] width 51 height 9
drag, startPoint x: 391, startPoint y: 200, endPoint x: 358, endPoint y: 197, distance: 34.1
click at [358, 197] on dl "Huboo P no P-846668 Current identifier 5060676750109 Batches See Batches Channe…" at bounding box center [342, 221] width 126 height 64
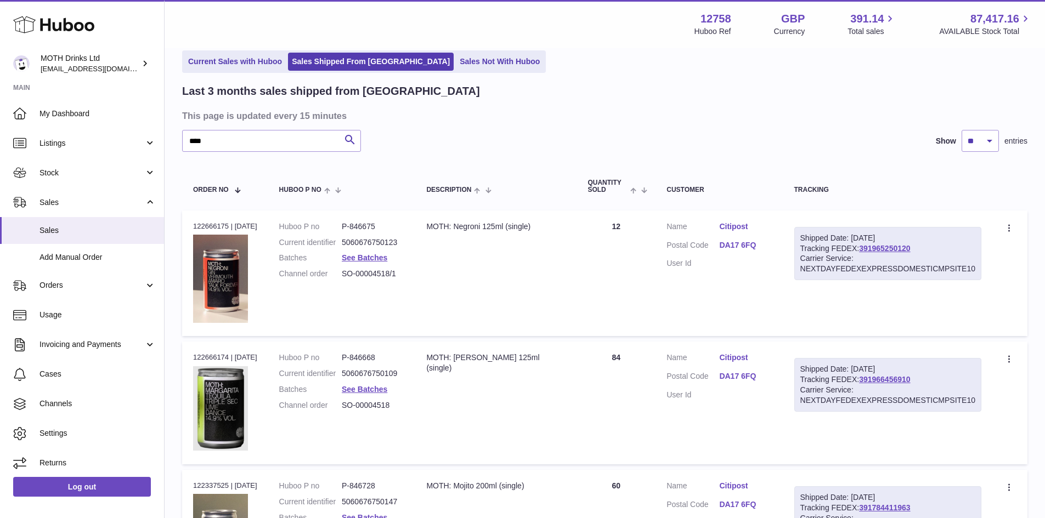
scroll to position [214, 0]
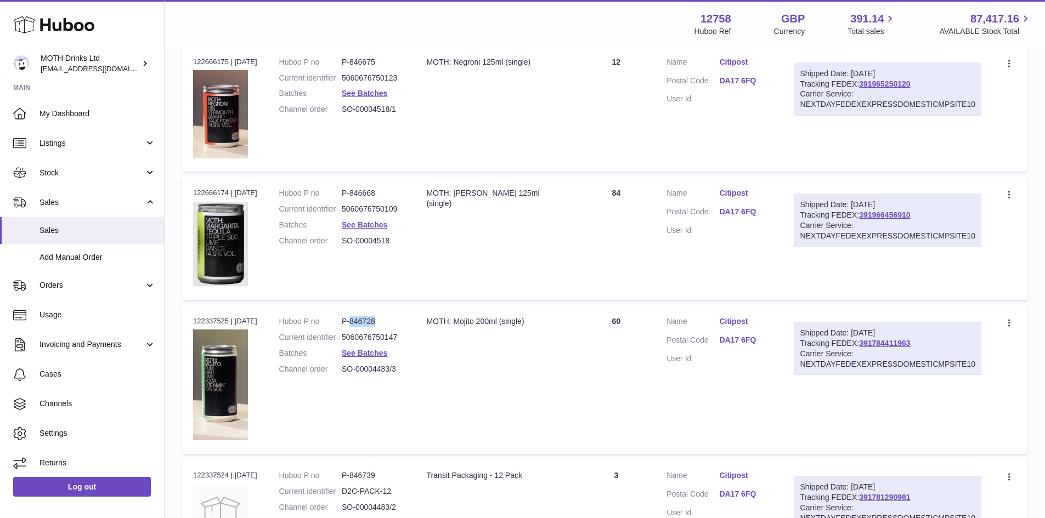
drag, startPoint x: 389, startPoint y: 321, endPoint x: 360, endPoint y: 326, distance: 29.4
click at [360, 326] on dd "P-846728" at bounding box center [373, 321] width 63 height 10
click at [428, 388] on td "Description MOTH: Mojito 200ml (single)" at bounding box center [495, 379] width 161 height 149
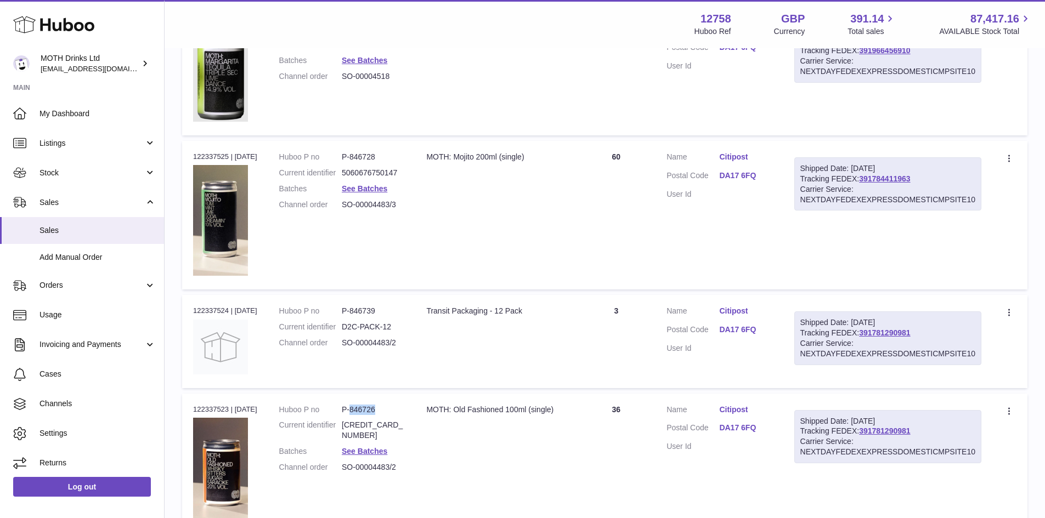
drag, startPoint x: 389, startPoint y: 408, endPoint x: 358, endPoint y: 411, distance: 31.9
click at [358, 411] on dd "P-846726" at bounding box center [373, 410] width 63 height 10
click at [474, 405] on div "MOTH: Old Fashioned 100ml (single)" at bounding box center [495, 410] width 139 height 10
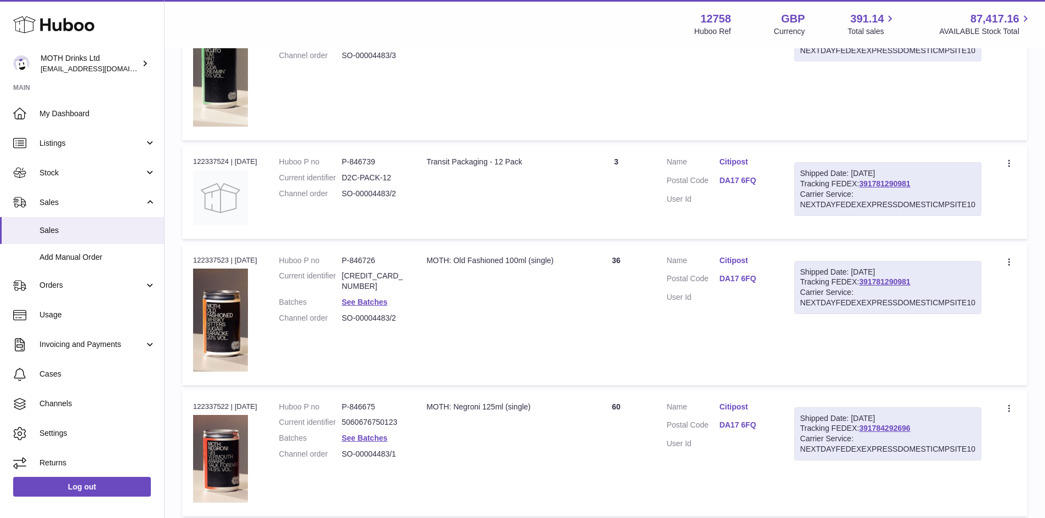
scroll to position [543, 0]
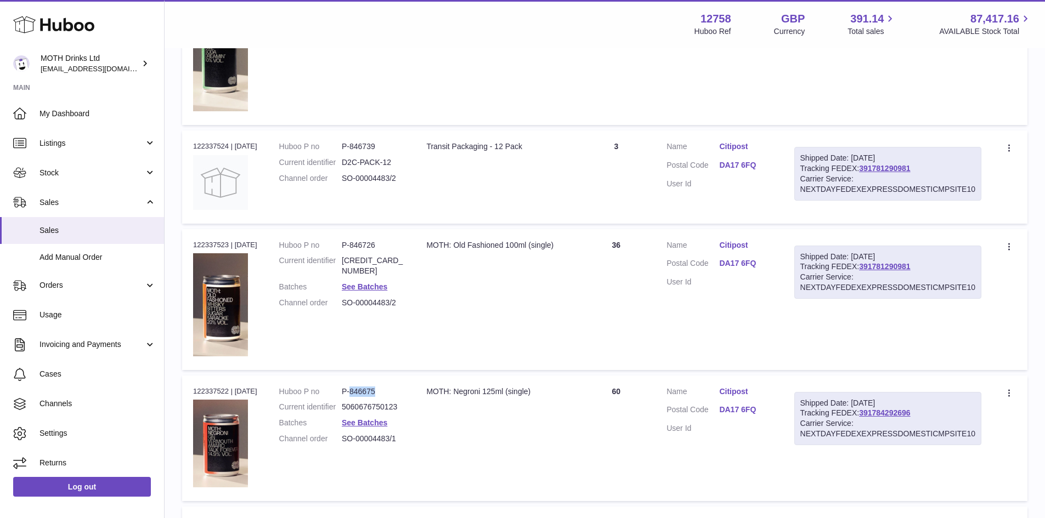
drag, startPoint x: 391, startPoint y: 392, endPoint x: 359, endPoint y: 392, distance: 32.4
click at [359, 392] on dd "P-846675" at bounding box center [373, 392] width 63 height 10
click at [516, 361] on td "Description MOTH: Old Fashioned 100ml (single)" at bounding box center [495, 299] width 161 height 141
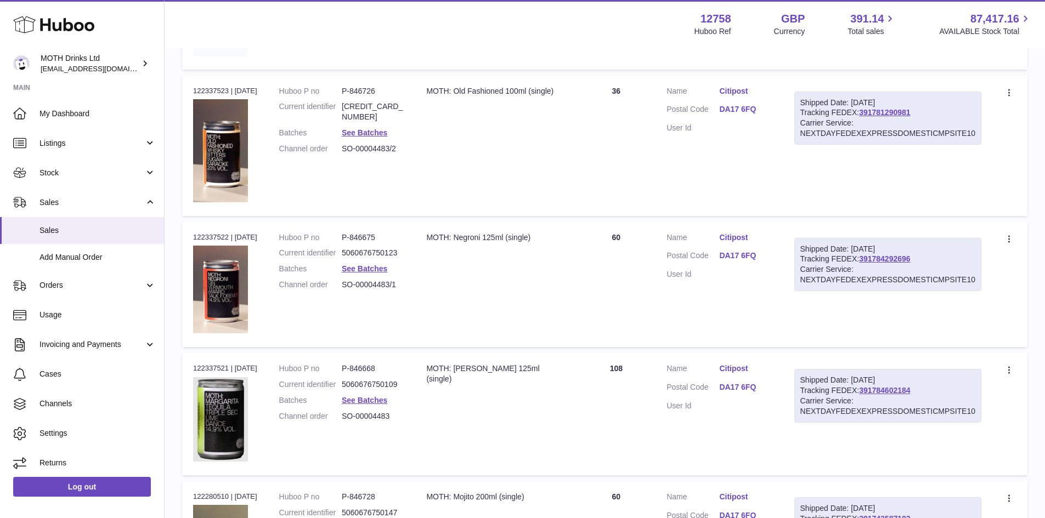
scroll to position [707, 0]
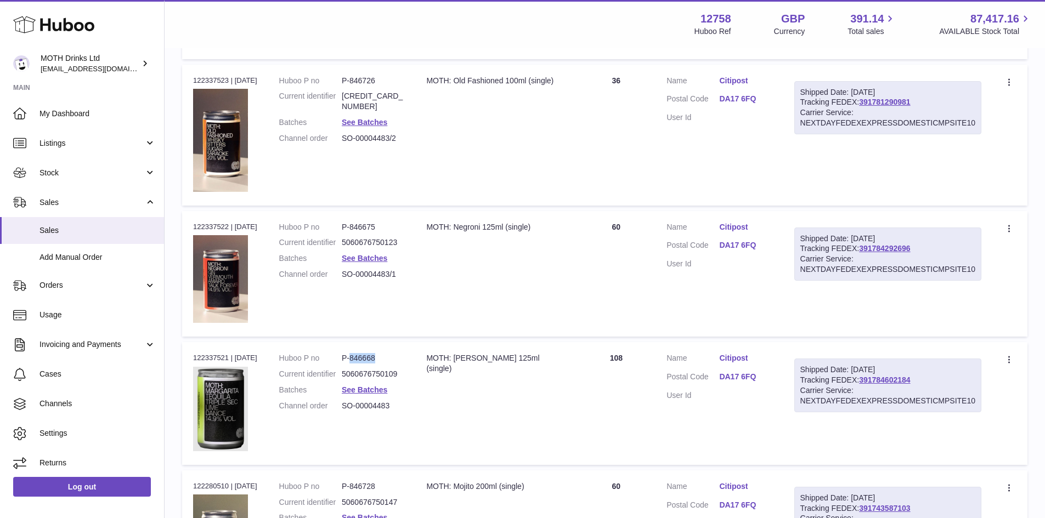
drag, startPoint x: 393, startPoint y: 360, endPoint x: 358, endPoint y: 359, distance: 35.1
click at [358, 359] on dd "P-846668" at bounding box center [373, 358] width 63 height 10
click at [593, 439] on td "Quantity 108" at bounding box center [615, 403] width 79 height 122
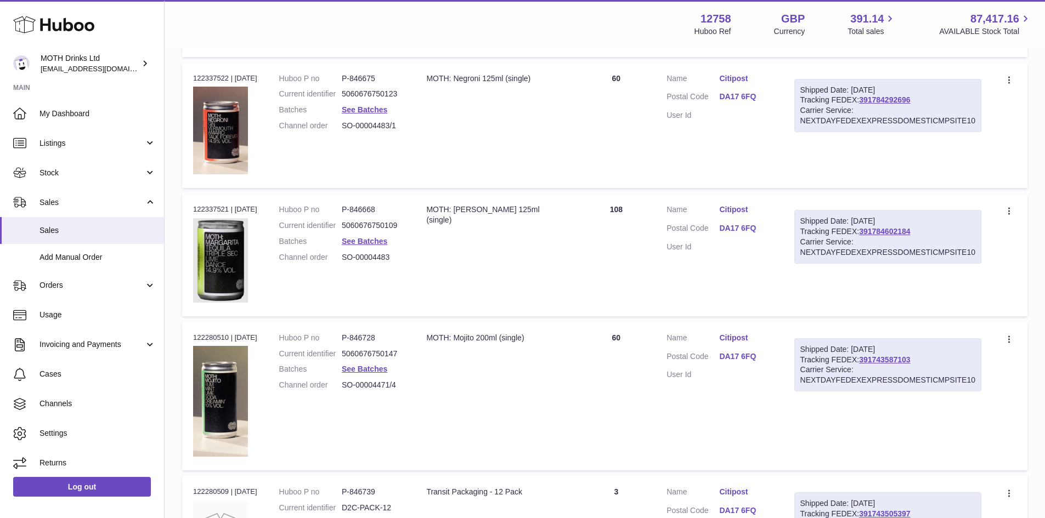
scroll to position [872, 0]
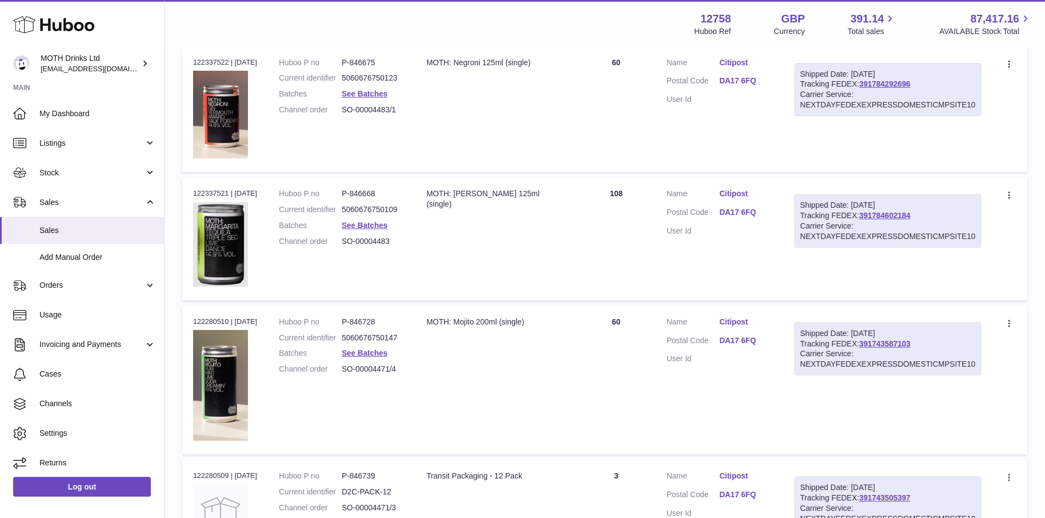
click at [449, 388] on td "Description MOTH: Mojito 200ml (single)" at bounding box center [495, 380] width 161 height 149
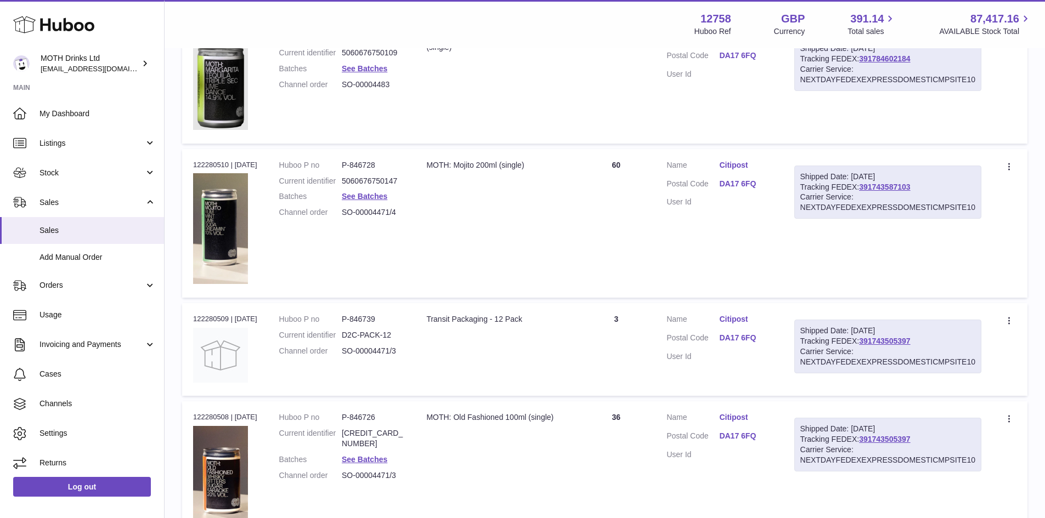
scroll to position [1036, 0]
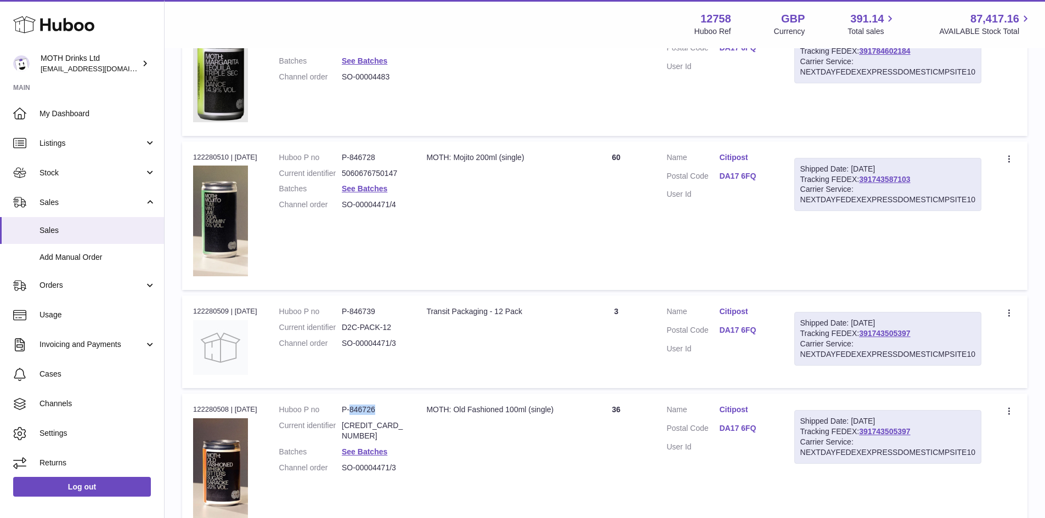
drag, startPoint x: 391, startPoint y: 411, endPoint x: 359, endPoint y: 414, distance: 32.5
click at [359, 414] on dd "P-846726" at bounding box center [373, 410] width 63 height 10
click at [445, 253] on td "Description MOTH: Mojito 200ml (single)" at bounding box center [495, 215] width 161 height 149
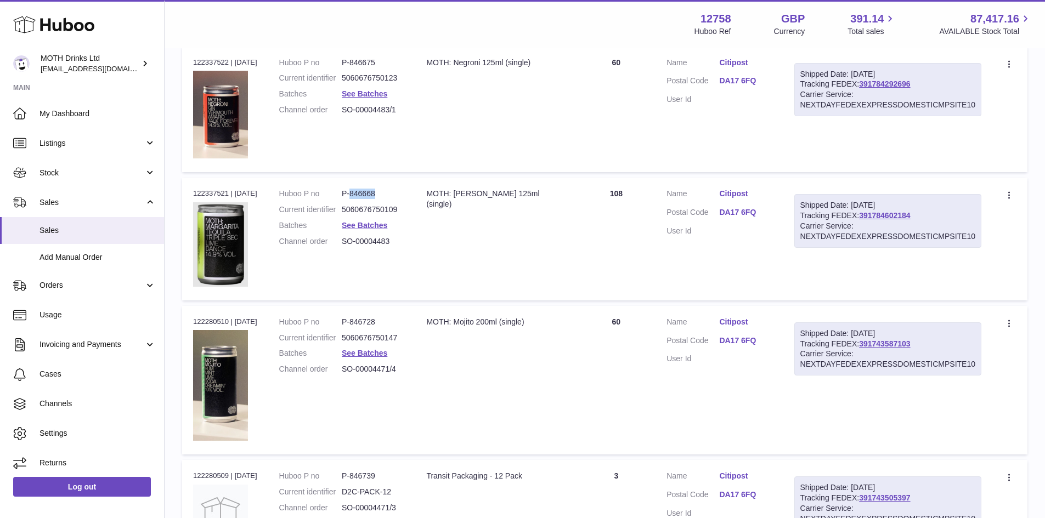
drag, startPoint x: 392, startPoint y: 197, endPoint x: 358, endPoint y: 197, distance: 34.5
click at [358, 197] on dd "P-846668" at bounding box center [373, 194] width 63 height 10
click at [364, 283] on td "Huboo P no P-846668 Current identifier 5060676750109 Batches See Batches Channe…" at bounding box center [341, 239] width 147 height 122
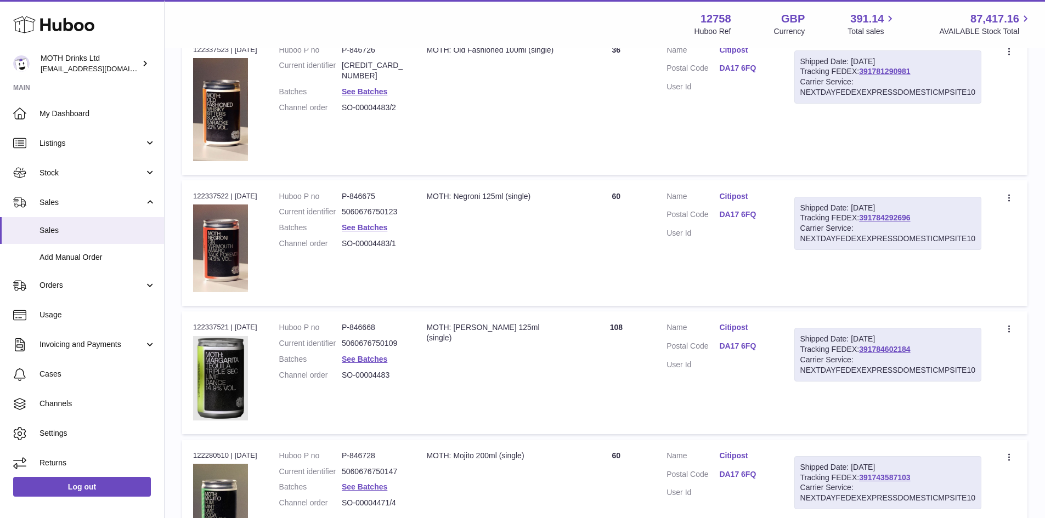
scroll to position [707, 0]
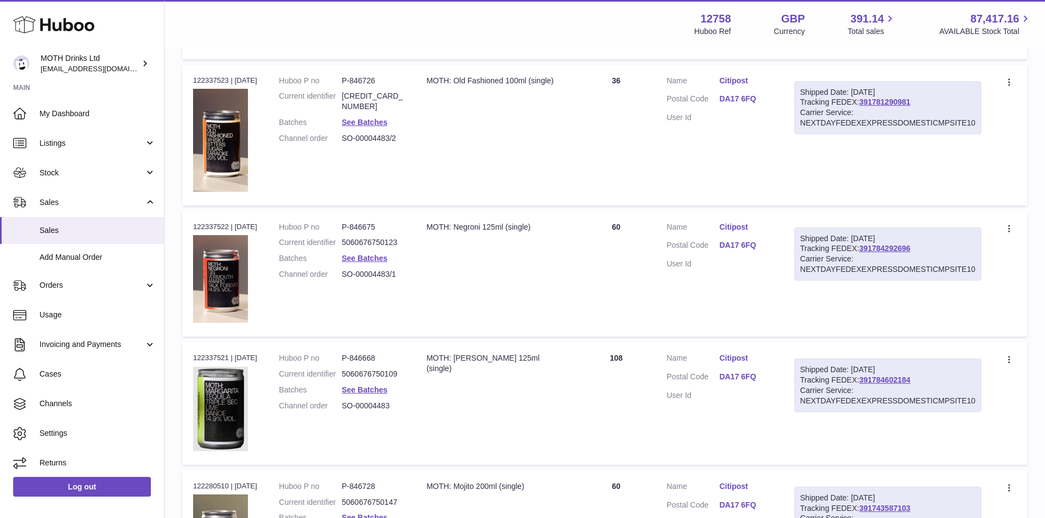
click at [627, 383] on td "Quantity 108" at bounding box center [615, 403] width 79 height 122
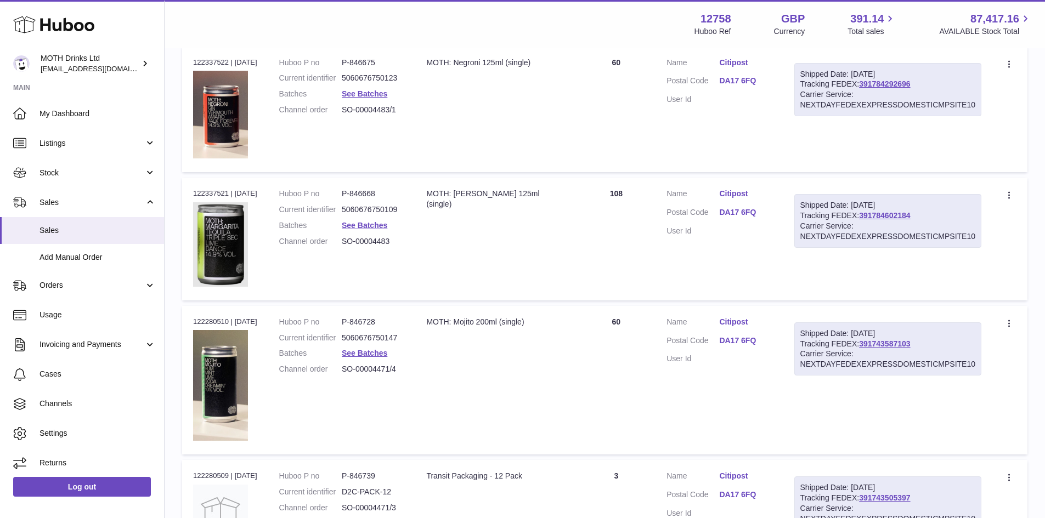
scroll to position [1173, 0]
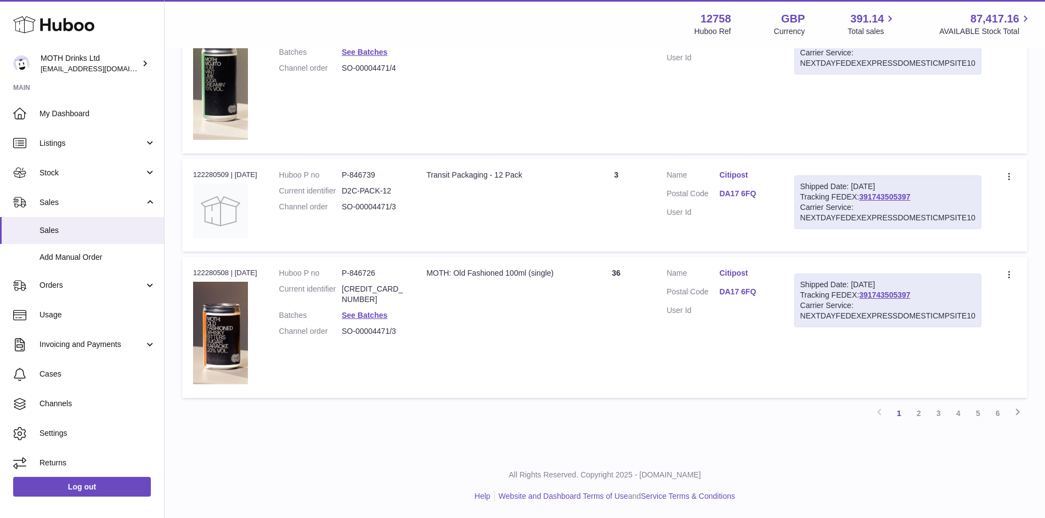
click at [514, 311] on td "Description MOTH: Old Fashioned 100ml (single)" at bounding box center [495, 327] width 161 height 141
click at [917, 412] on link "2" at bounding box center [919, 414] width 20 height 20
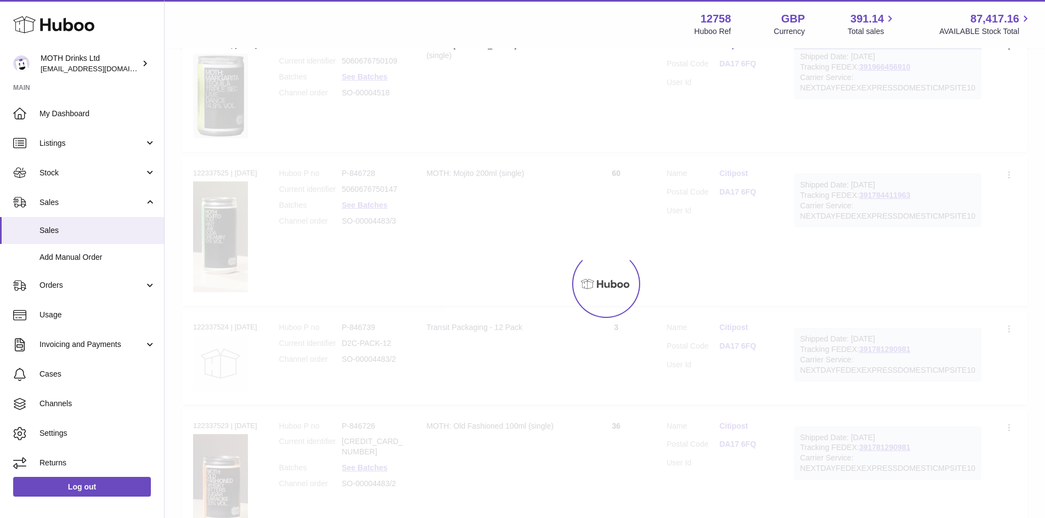
scroll to position [49, 0]
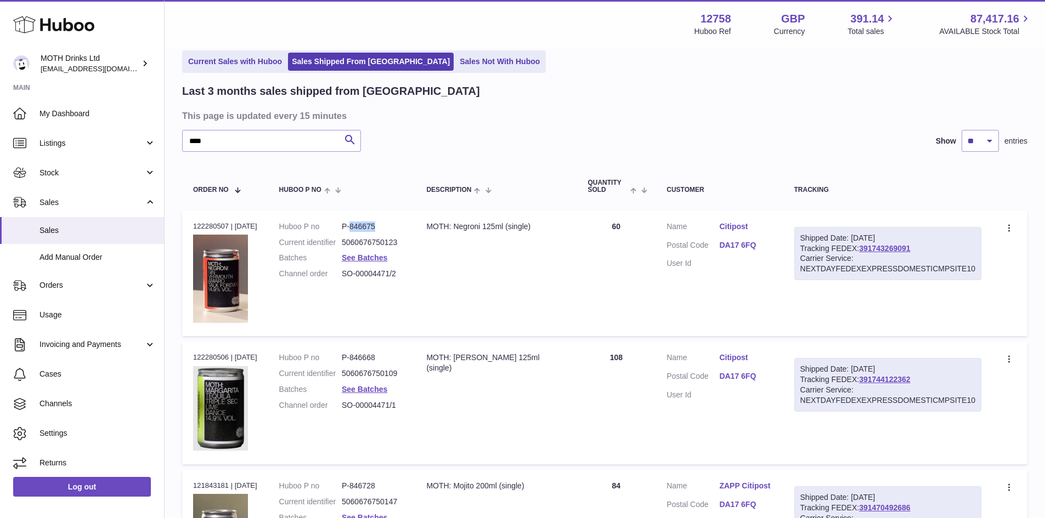
drag, startPoint x: 389, startPoint y: 228, endPoint x: 360, endPoint y: 229, distance: 29.1
click at [359, 229] on dd "P-846675" at bounding box center [373, 227] width 63 height 10
drag, startPoint x: 392, startPoint y: 359, endPoint x: 359, endPoint y: 361, distance: 32.9
click at [359, 361] on dd "P-846668" at bounding box center [373, 358] width 63 height 10
